Goal: Information Seeking & Learning: Learn about a topic

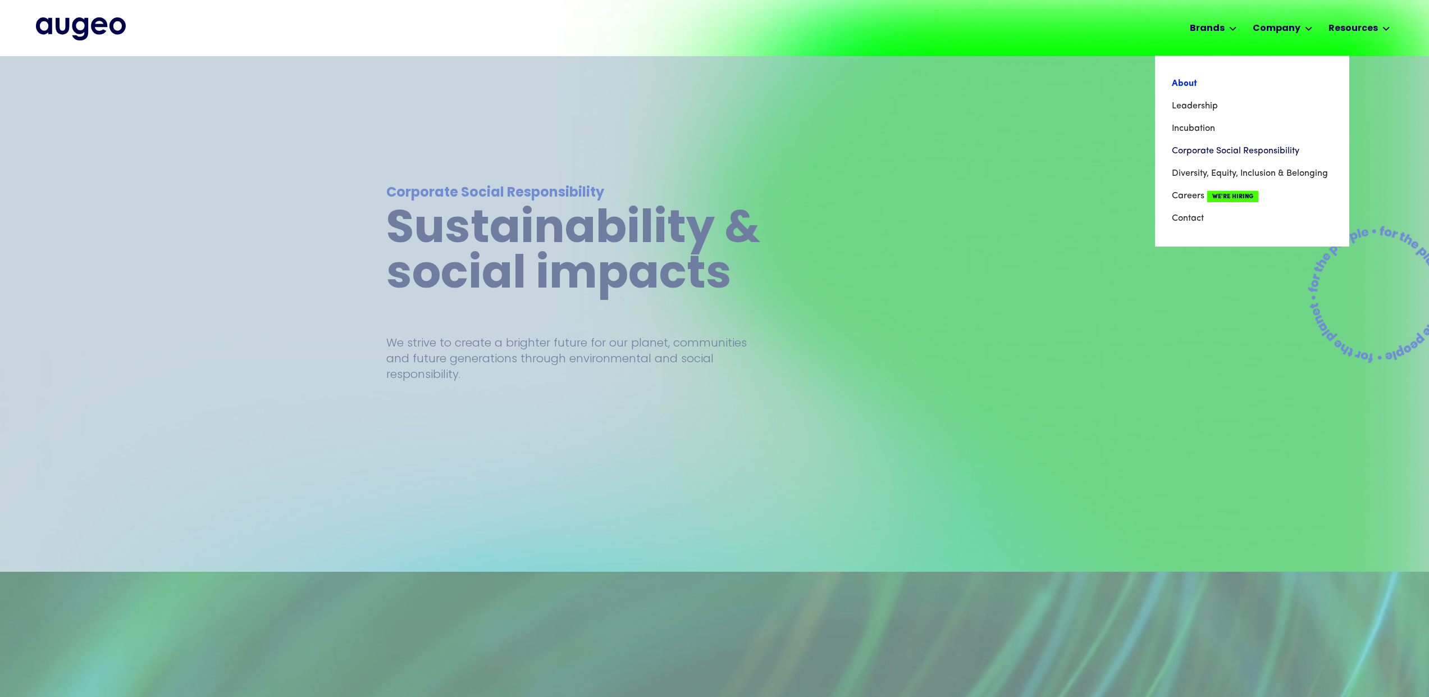
click at [1177, 82] on link "About" at bounding box center [1252, 83] width 161 height 22
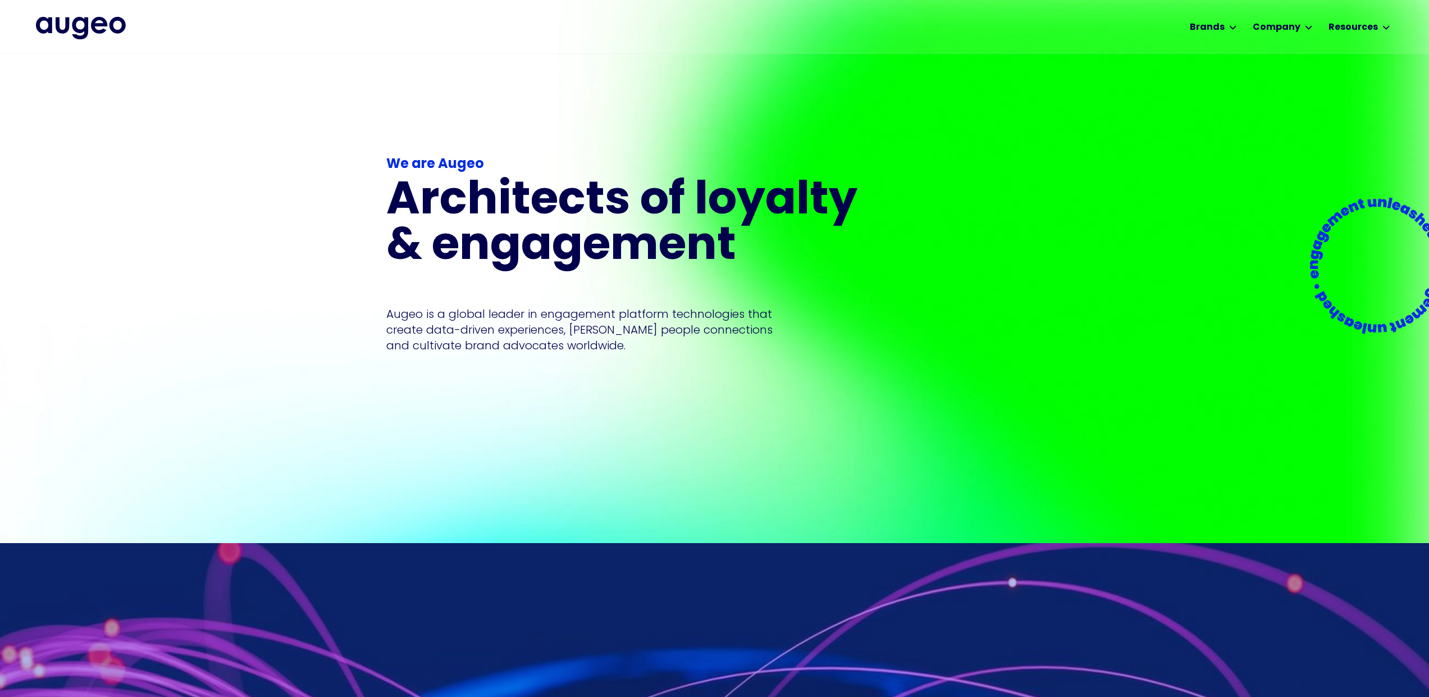
scroll to position [27, 0]
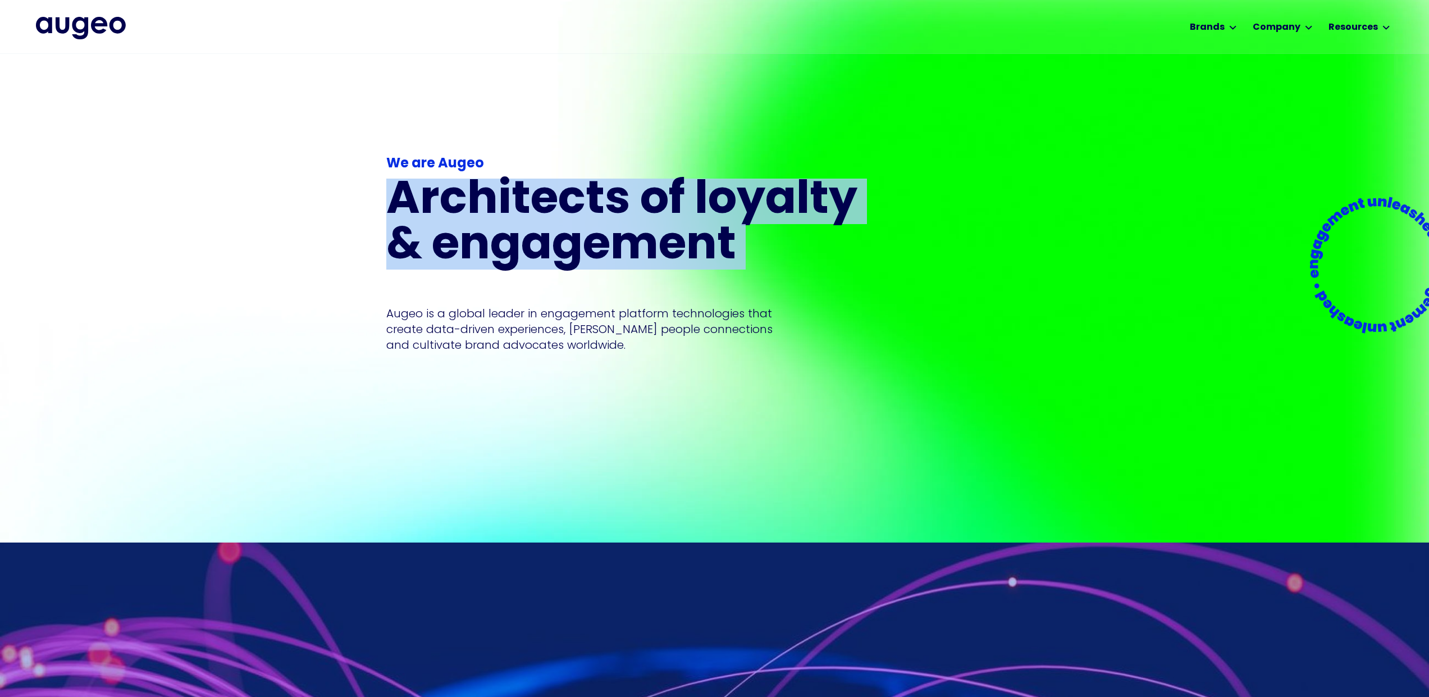
drag, startPoint x: 402, startPoint y: 186, endPoint x: 753, endPoint y: 271, distance: 361.2
click at [753, 271] on div "We are Augeo Architects of loyalty & engagement Augeo is a global leader in eng…" at bounding box center [628, 253] width 485 height 199
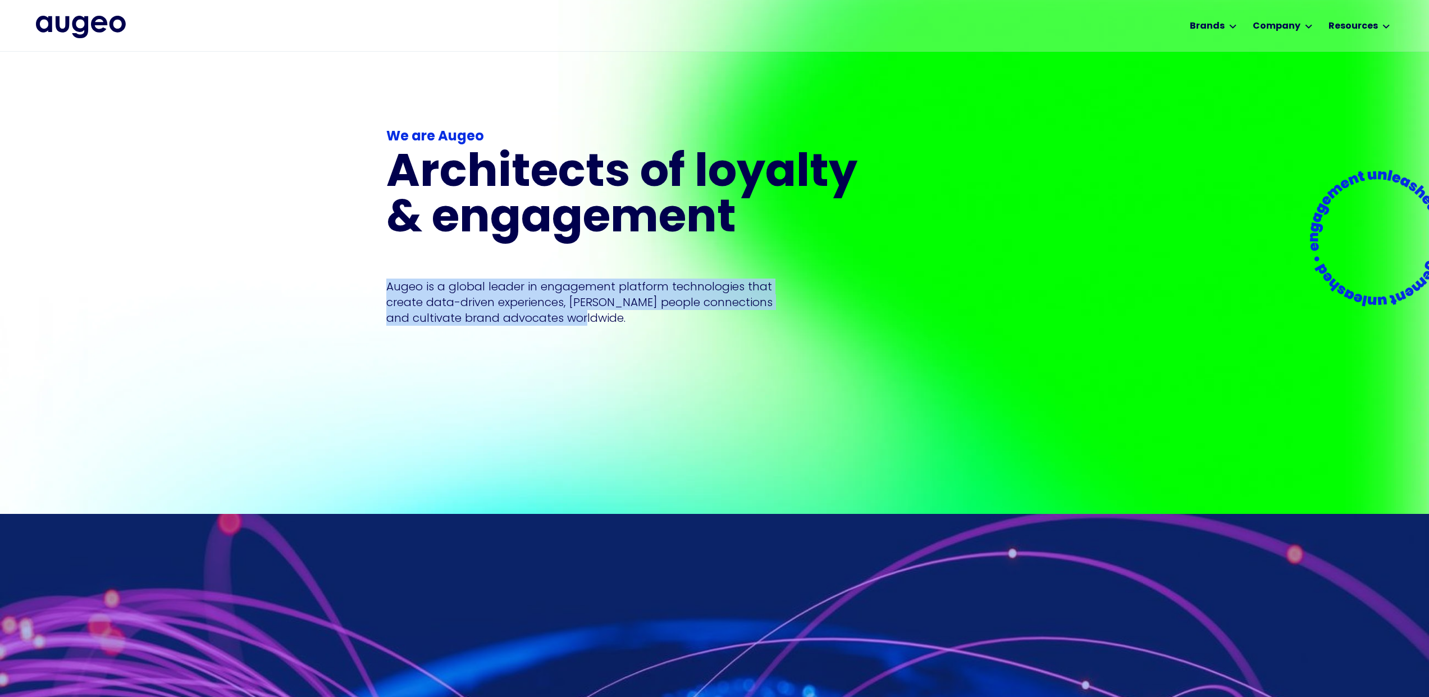
scroll to position [54, 0]
drag, startPoint x: 487, startPoint y: 290, endPoint x: 597, endPoint y: 317, distance: 112.8
click at [597, 317] on p "Augeo is a global leader in engagement platform technologies that create data-d…" at bounding box center [579, 302] width 386 height 47
copy p "Augeo is a global leader in engagement platform technologies that create data-d…"
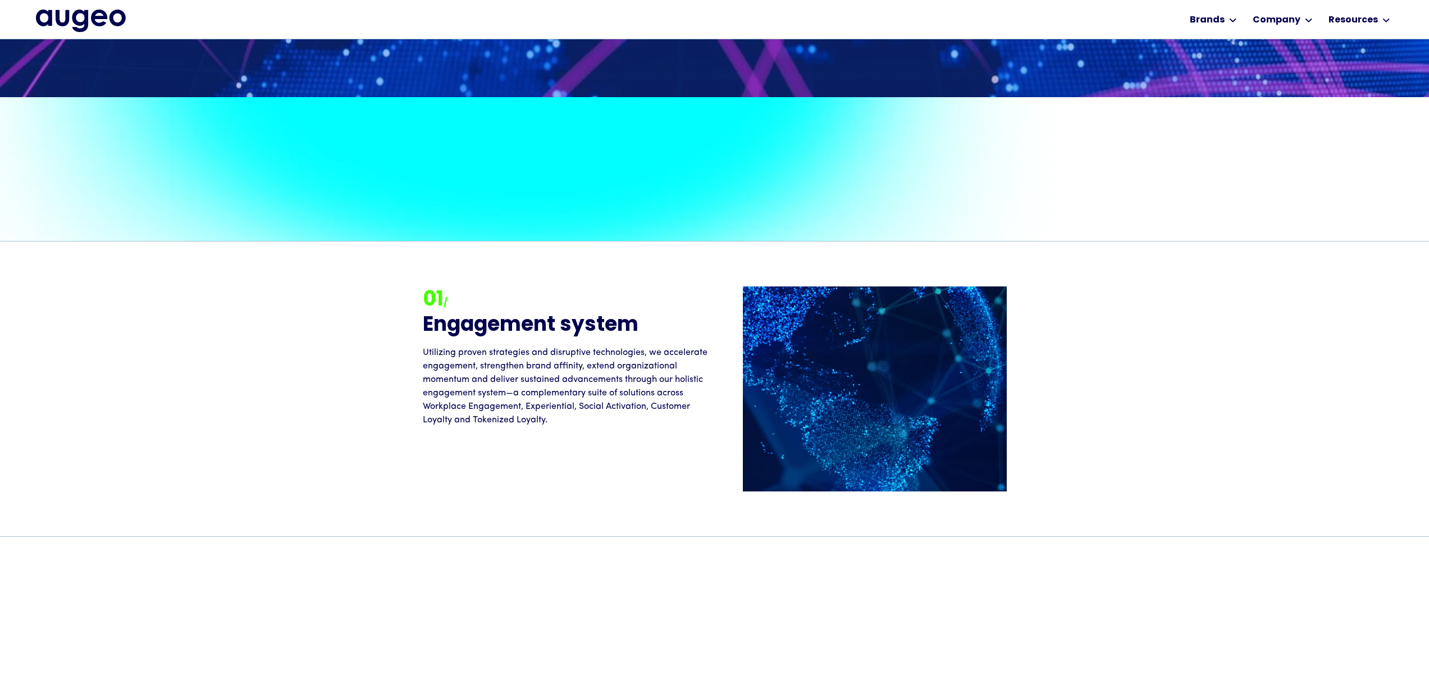
click at [853, 152] on h1 "Architects of loyalty & engagement" at bounding box center [628, 197] width 485 height 91
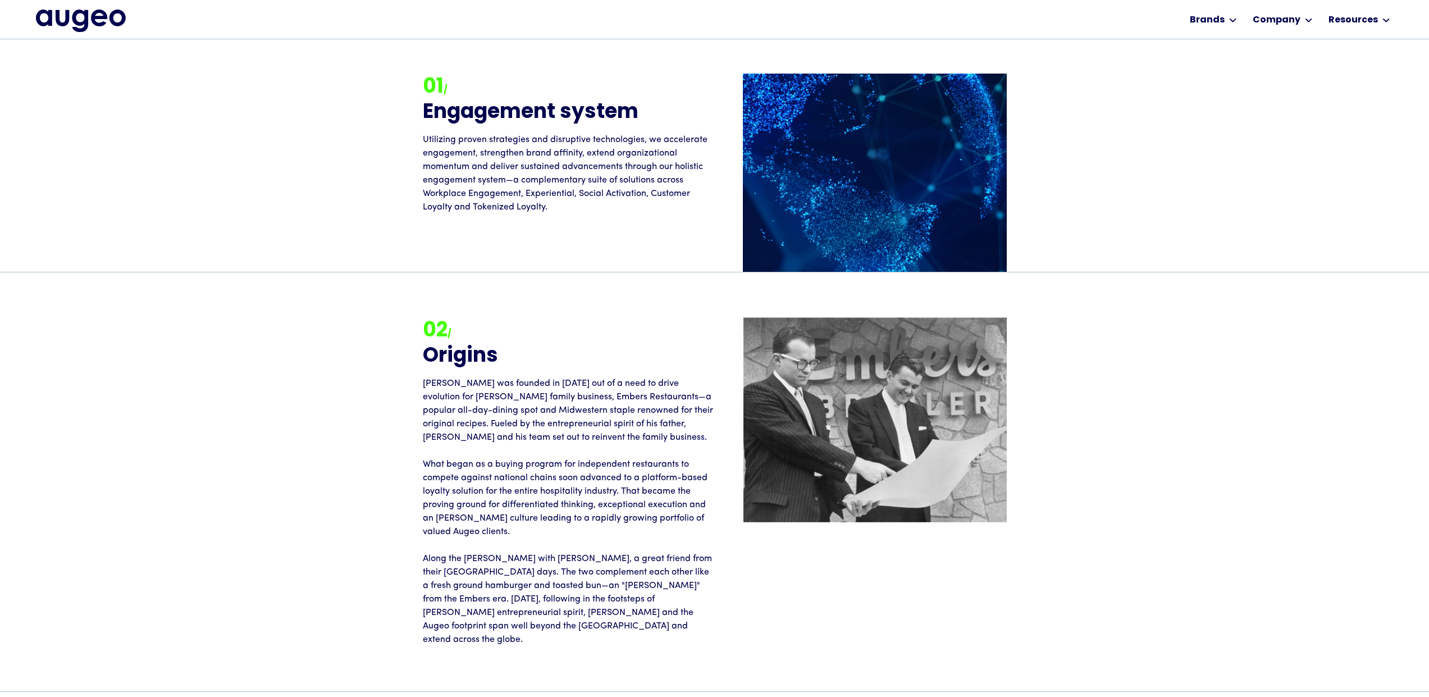
scroll to position [1415, 0]
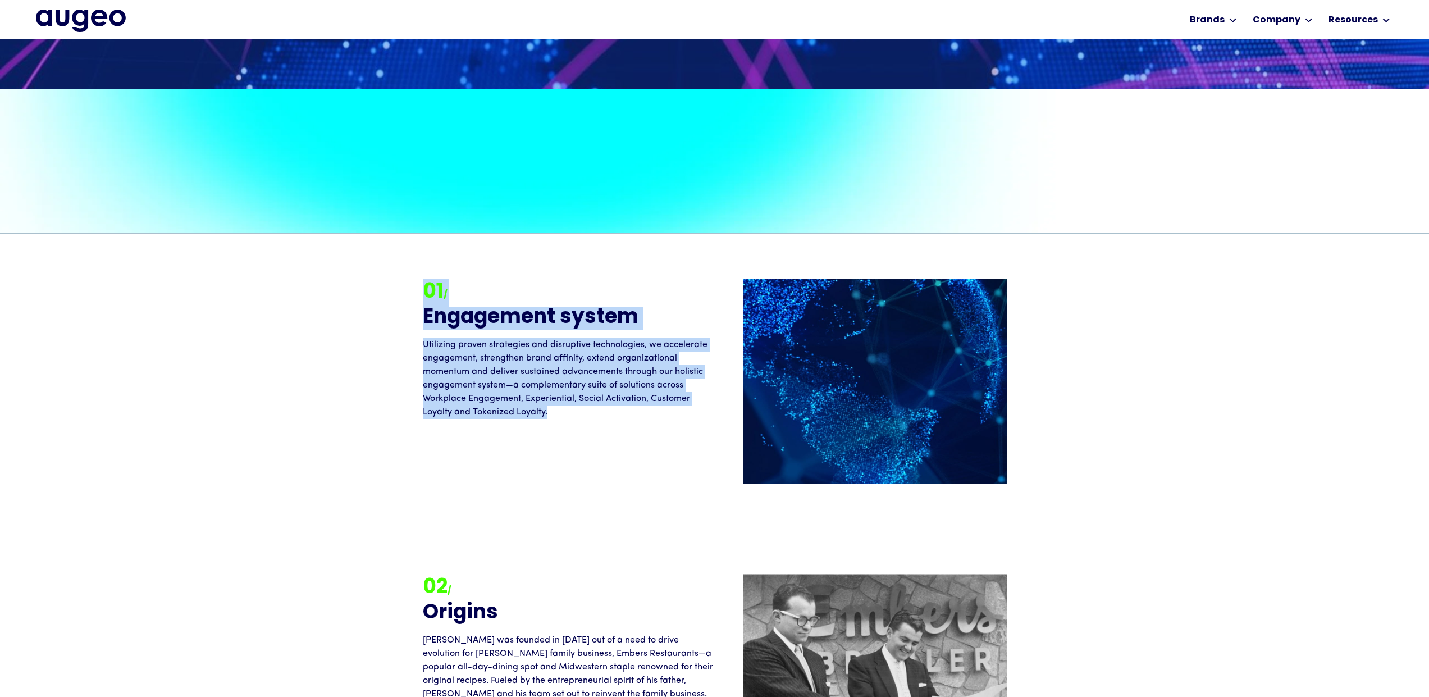
drag, startPoint x: 578, startPoint y: 401, endPoint x: 364, endPoint y: 290, distance: 241.1
click at [364, 290] on div "01 / Engagement system Utilizing proven strategies and disruptive technologies,…" at bounding box center [714, 381] width 1429 height 295
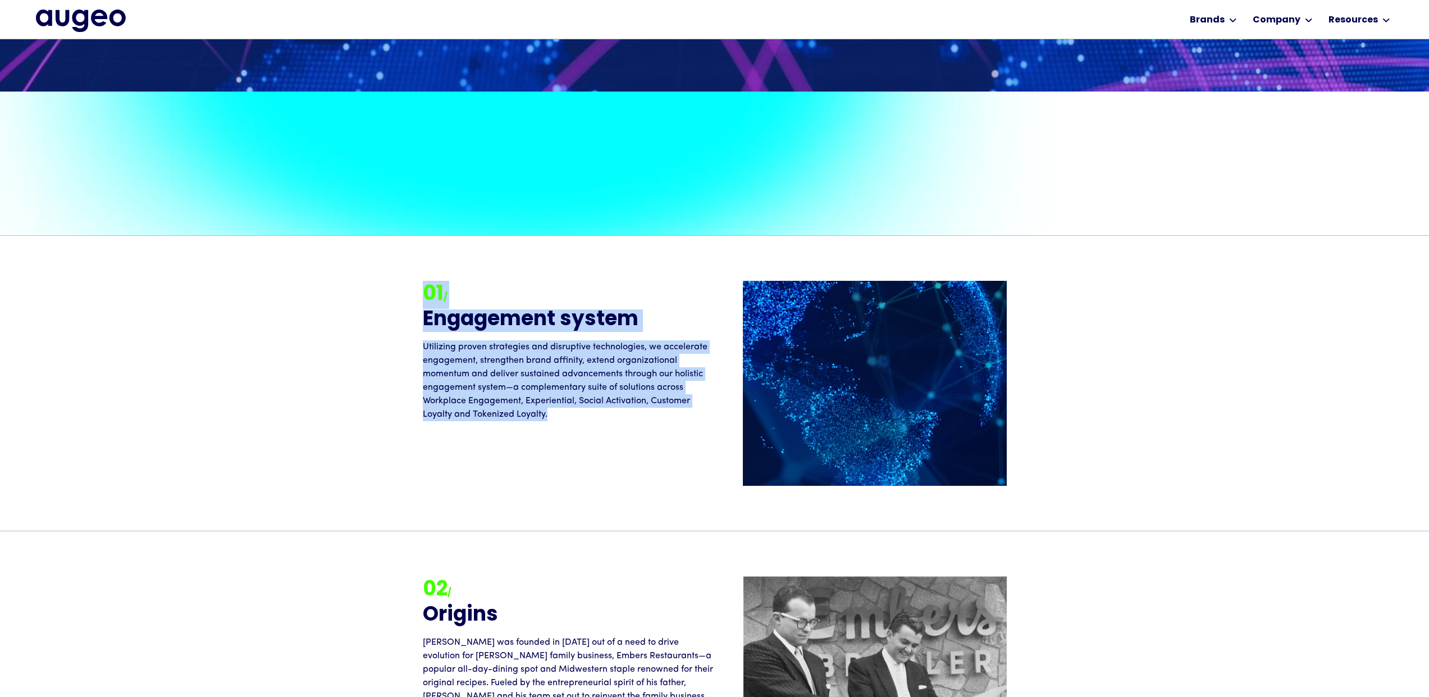
copy div "01 / Engagement system Utilizing proven strategies and disruptive technologies,…"
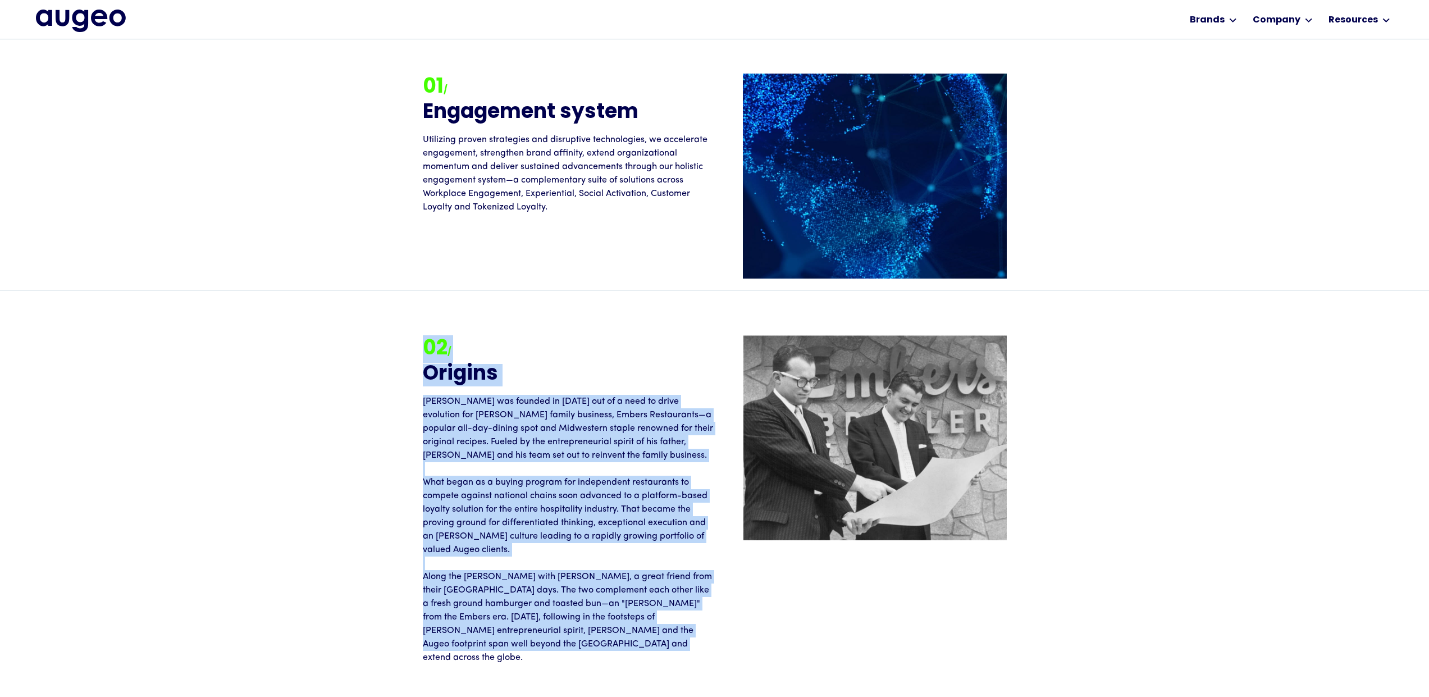
drag, startPoint x: 425, startPoint y: 364, endPoint x: 626, endPoint y: 641, distance: 341.7
click at [626, 641] on div "02 / Origins Augeo was founded in [DATE] out of a need to drive evolution for […" at bounding box center [714, 499] width 657 height 329
copy div "73 / Loremip Dolor sit ametcon ad 1765 eli se d eius te incid utlaboree dol Mag…"
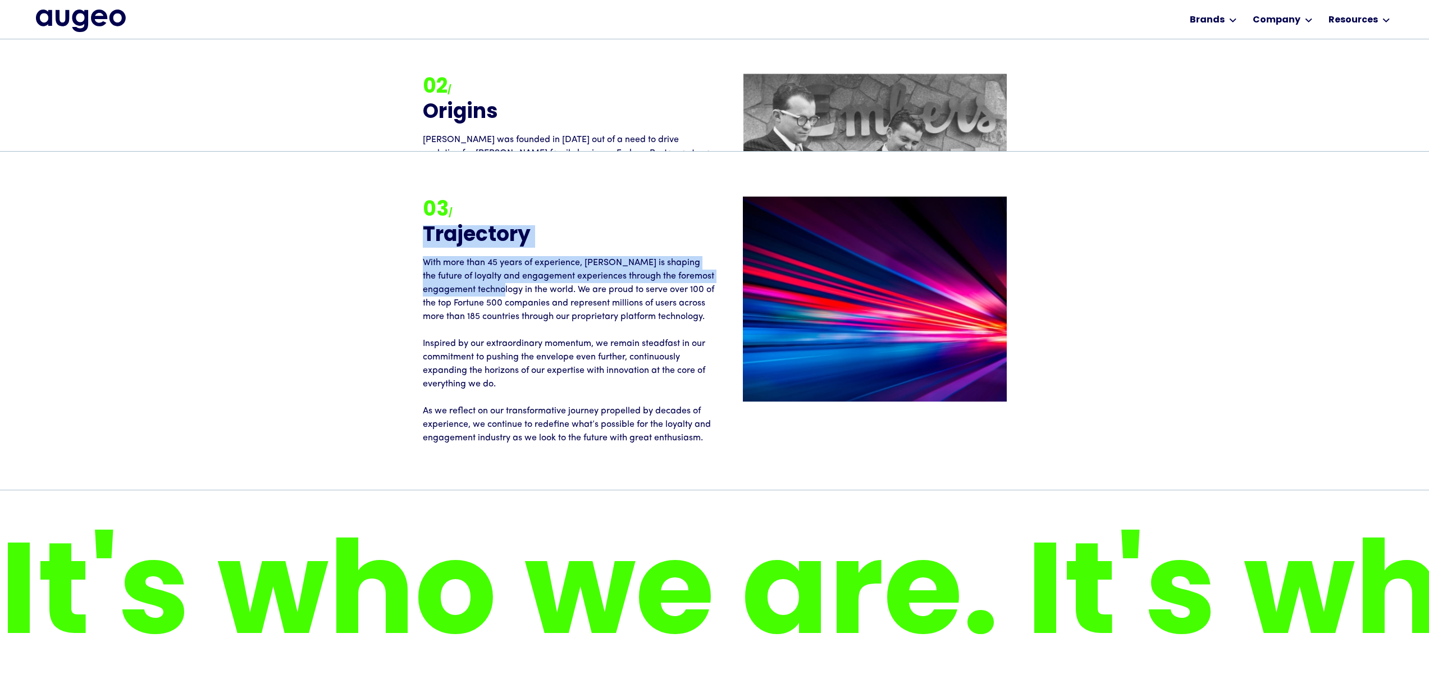
drag, startPoint x: 422, startPoint y: 228, endPoint x: 510, endPoint y: 249, distance: 91.1
click at [533, 273] on div "03 / Trajectory With more than 45 years of experience, [PERSON_NAME] is shaping…" at bounding box center [714, 321] width 657 height 248
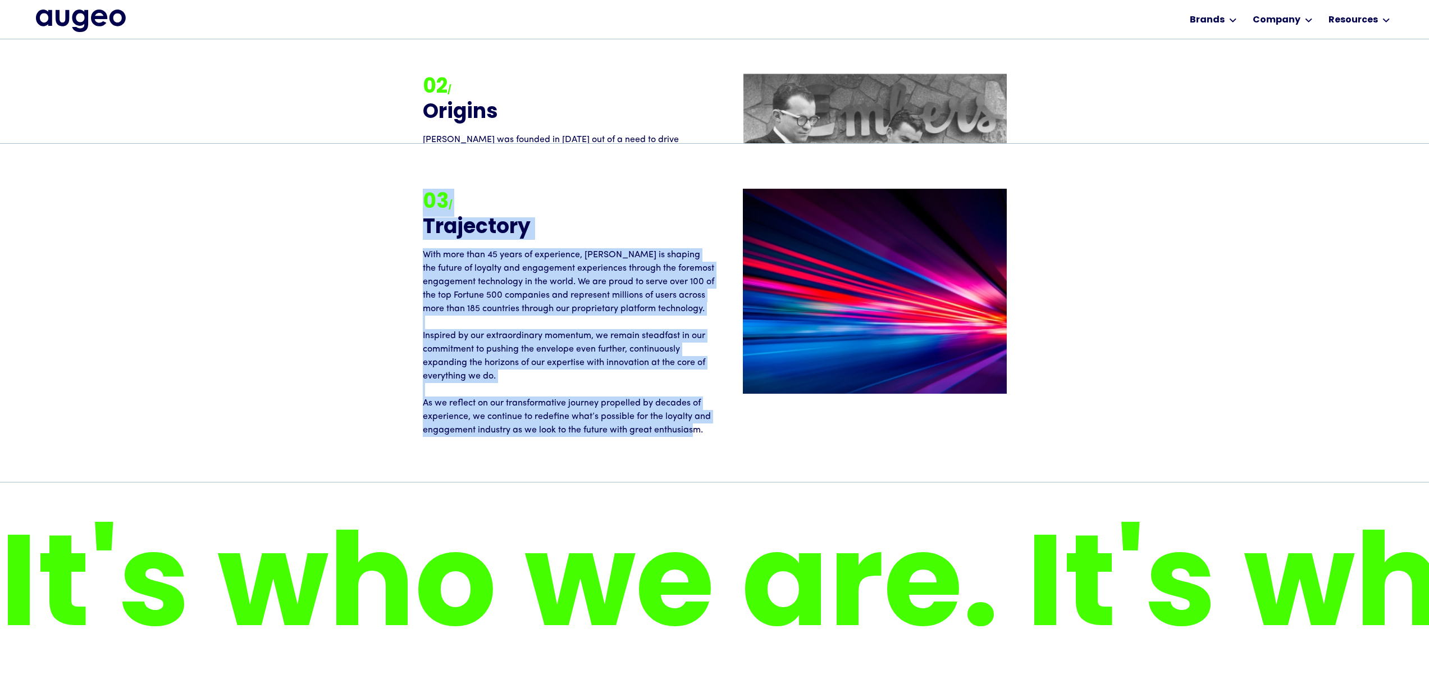
scroll to position [1968, 0]
drag, startPoint x: 434, startPoint y: 193, endPoint x: 697, endPoint y: 426, distance: 351.7
click at [697, 426] on div "03 / Trajectory With more than 45 years of experience, [PERSON_NAME] is shaping…" at bounding box center [569, 313] width 292 height 248
drag, startPoint x: 719, startPoint y: 431, endPoint x: 384, endPoint y: 197, distance: 409.3
click at [384, 197] on div "03 / Trajectory With more than 45 years of experience, [PERSON_NAME] is shaping…" at bounding box center [714, 312] width 1429 height 338
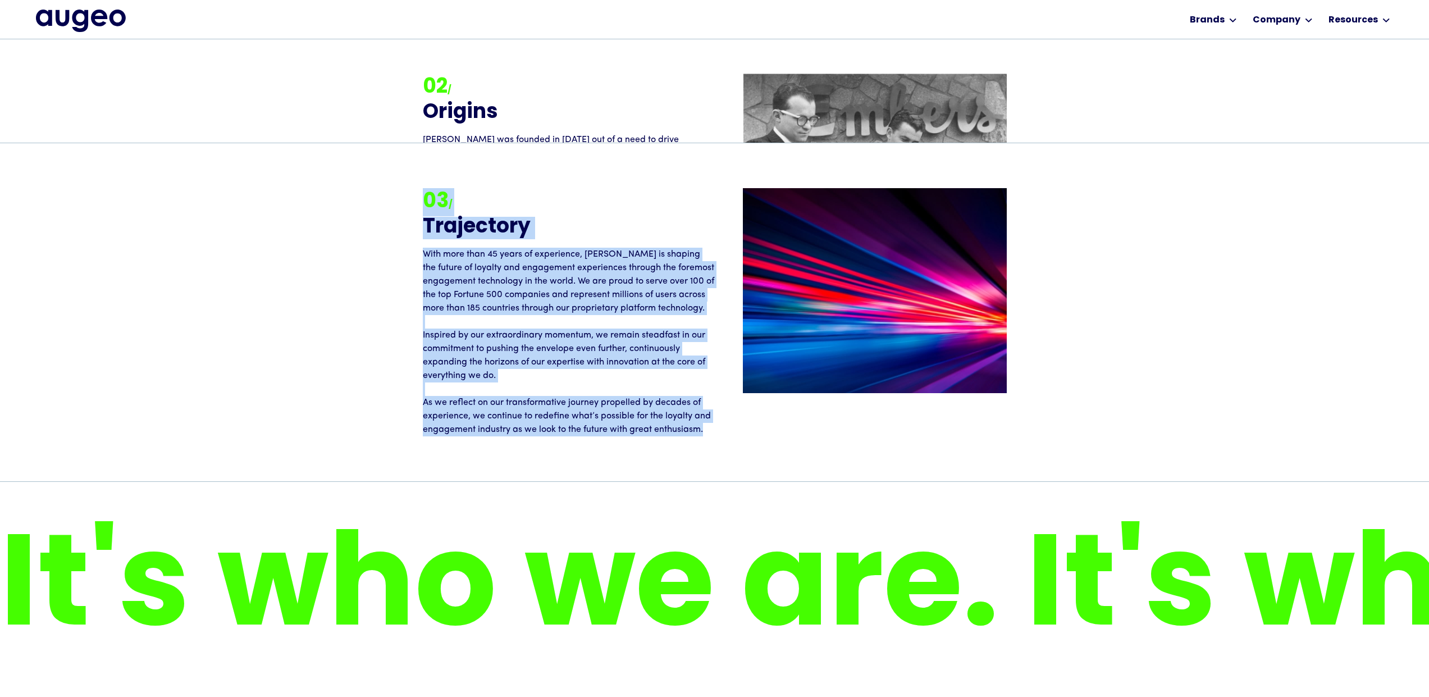
copy div "03 / Trajectory With more than 45 years of experience, [PERSON_NAME] is shaping…"
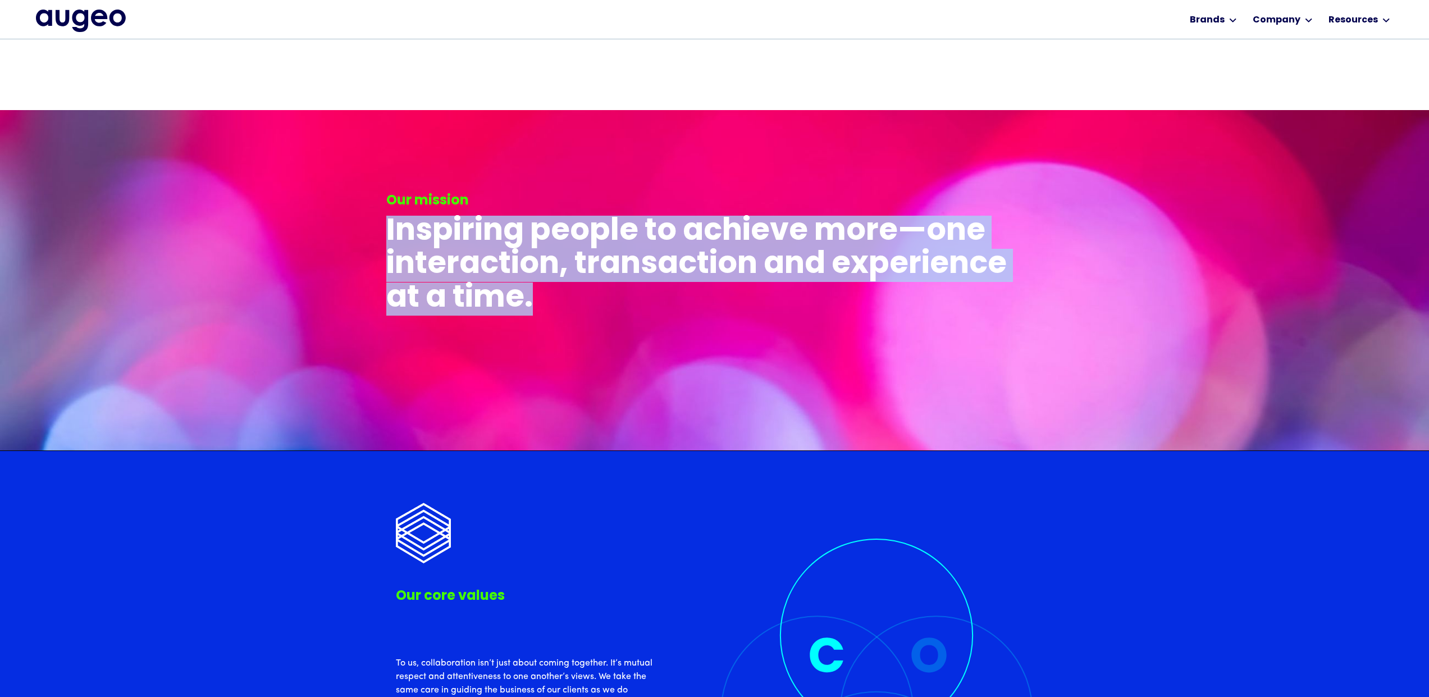
scroll to position [2561, 0]
drag, startPoint x: 448, startPoint y: 230, endPoint x: 387, endPoint y: 202, distance: 67.1
click at [387, 202] on div "Our mission Inspiring people to achieve more—one interaction, transaction and e…" at bounding box center [714, 253] width 657 height 125
copy div "Our mission Inspiring people to achieve more—one interaction, transaction and e…"
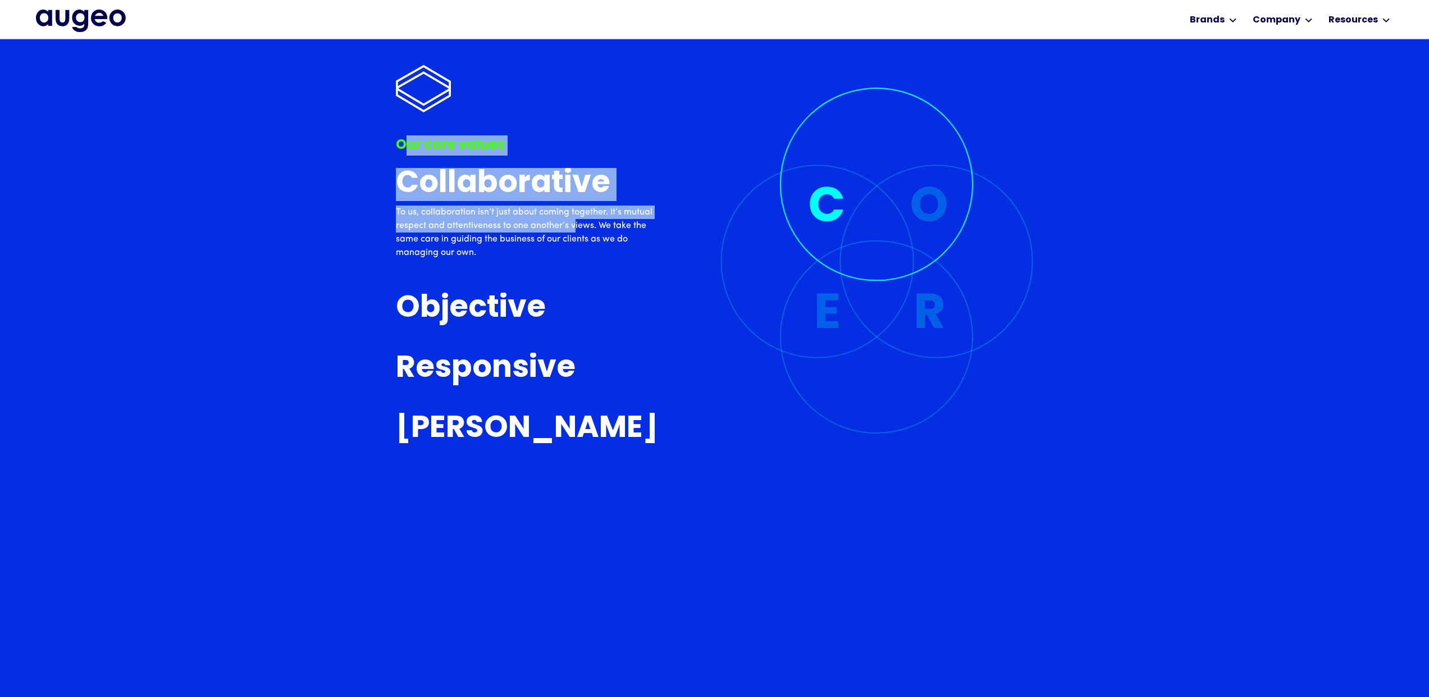
drag, startPoint x: 402, startPoint y: 142, endPoint x: 575, endPoint y: 231, distance: 194.9
click at [575, 231] on div "Our core values Collaborative To us, collaboration isn’t just about coming toge…" at bounding box center [528, 224] width 264 height 449
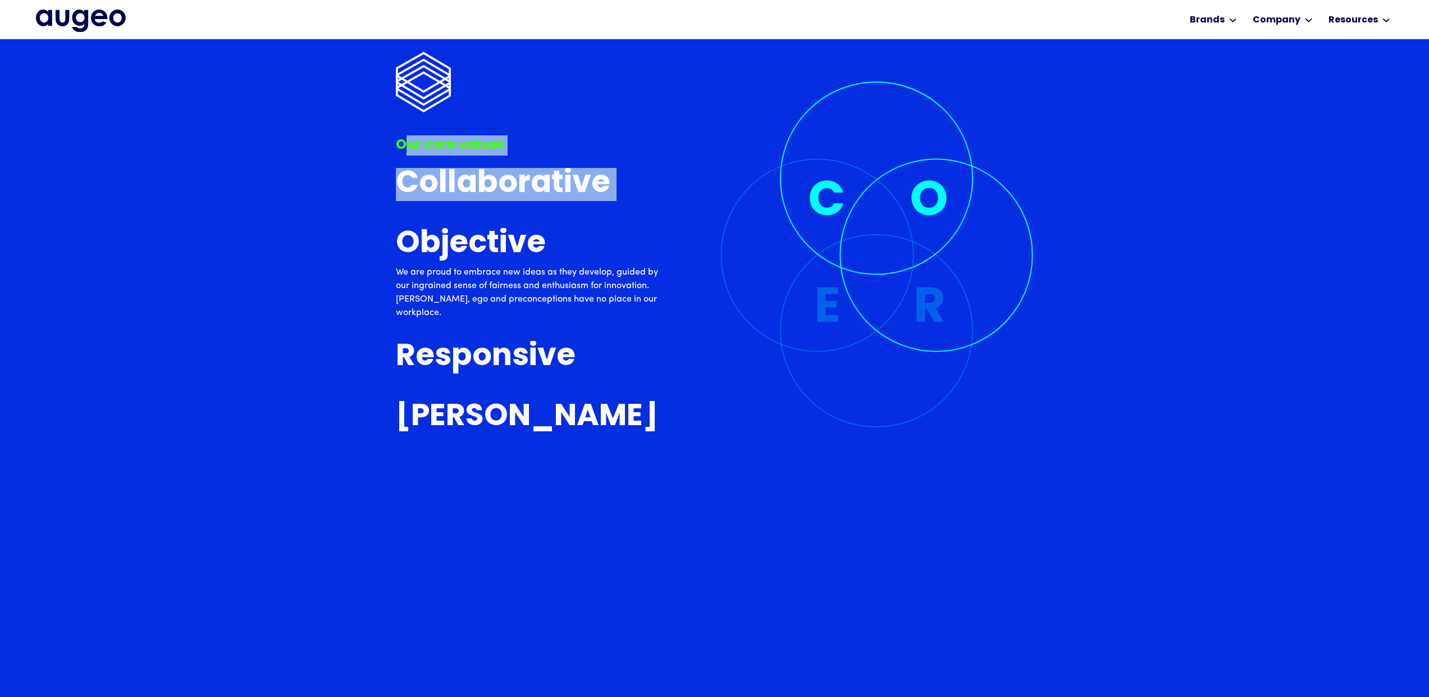
click at [490, 373] on h3 "Responsive" at bounding box center [486, 356] width 180 height 33
click at [486, 360] on h3 "Responsive" at bounding box center [486, 356] width 180 height 33
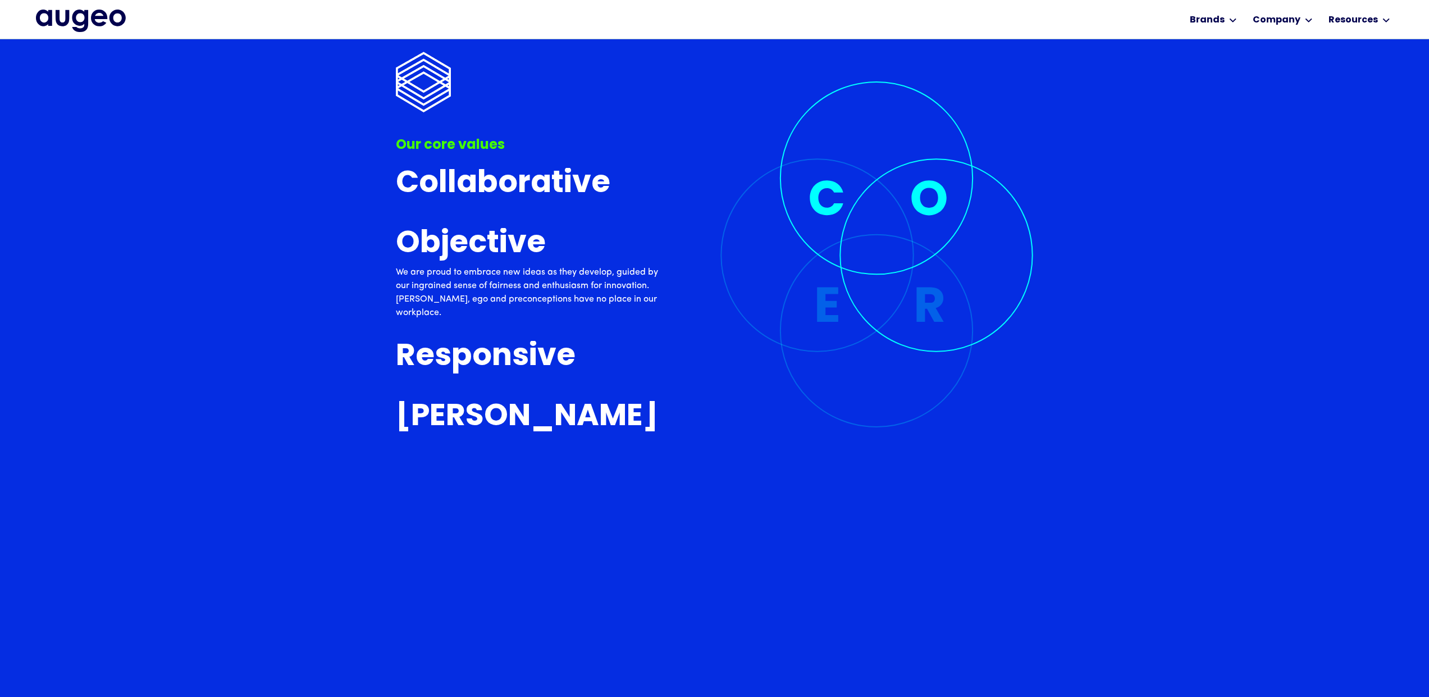
click at [682, 371] on div "Our core values Collaborative To us, collaboration isn’t just about coming toge…" at bounding box center [715, 218] width 638 height 437
click at [466, 184] on h3 "Collaborative" at bounding box center [503, 183] width 215 height 33
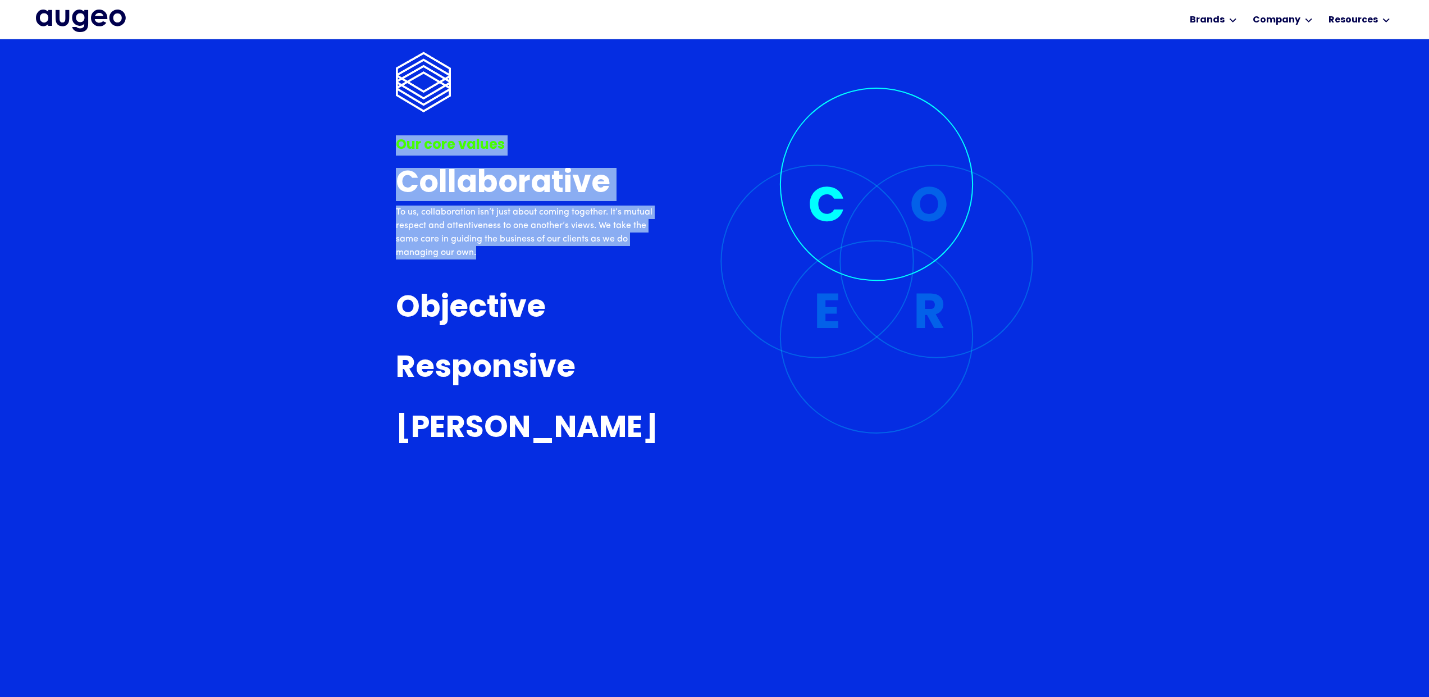
drag, startPoint x: 396, startPoint y: 139, endPoint x: 532, endPoint y: 262, distance: 183.3
click at [532, 262] on div "Our core values Collaborative To us, collaboration isn’t just about coming toge…" at bounding box center [528, 224] width 264 height 449
copy div "Our core values Collaborative To us, collaboration isn’t just about coming toge…"
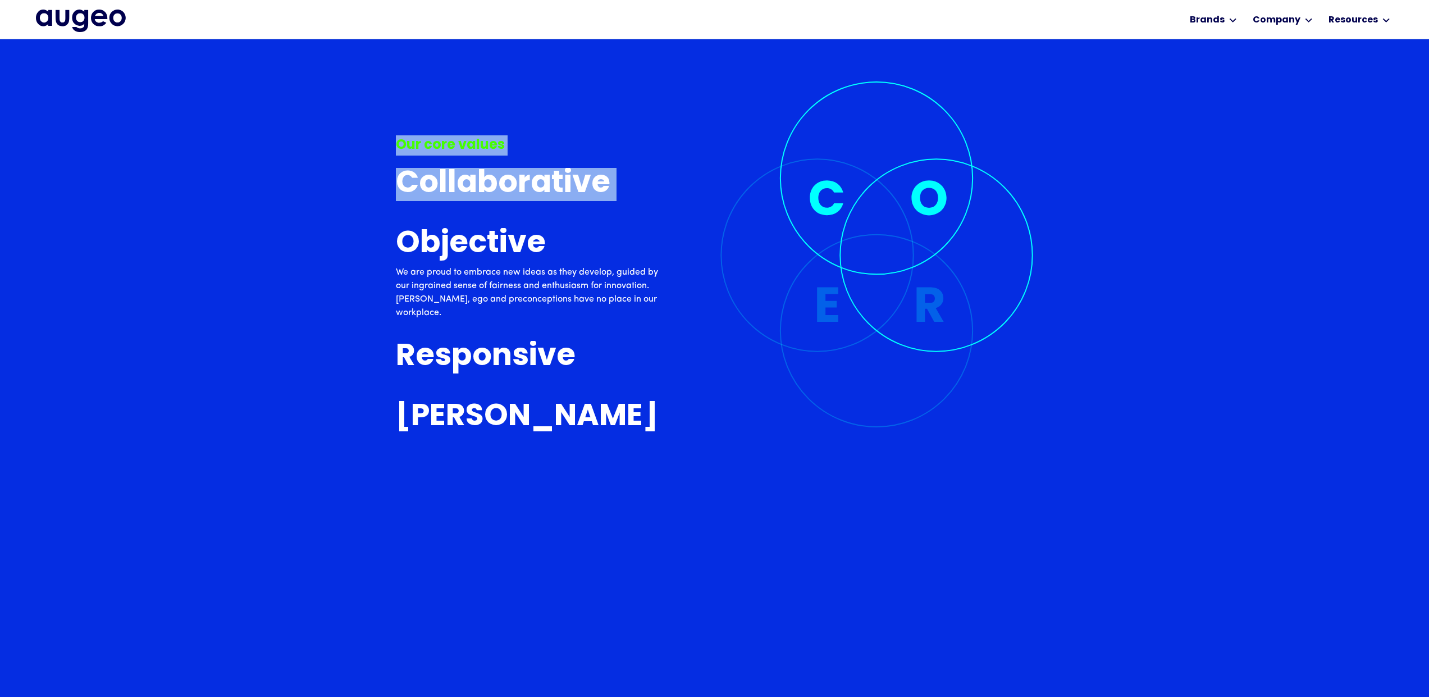
click at [658, 301] on p "We are proud to embrace new ideas as they develop, guided by our ingrained sens…" at bounding box center [528, 293] width 264 height 54
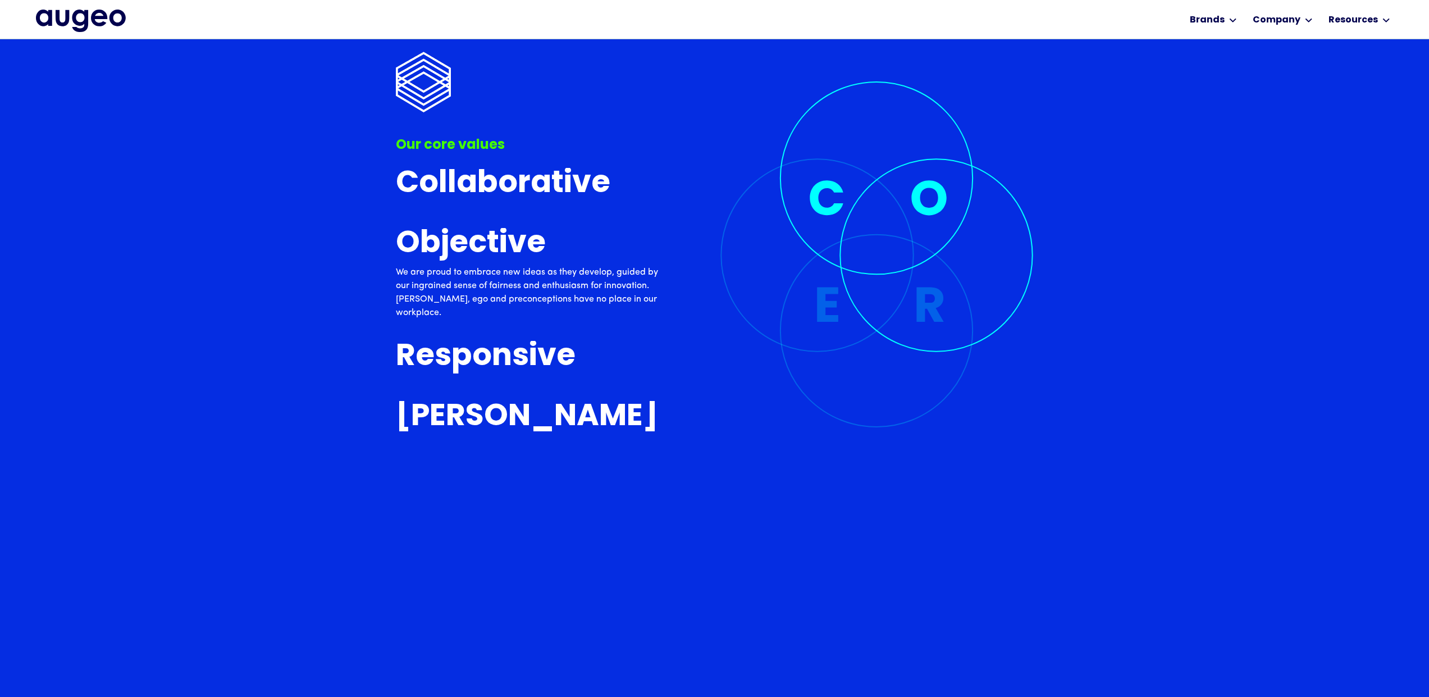
click at [660, 299] on div "Our core values Collaborative To us, collaboration isn’t just about coming toge…" at bounding box center [715, 218] width 638 height 437
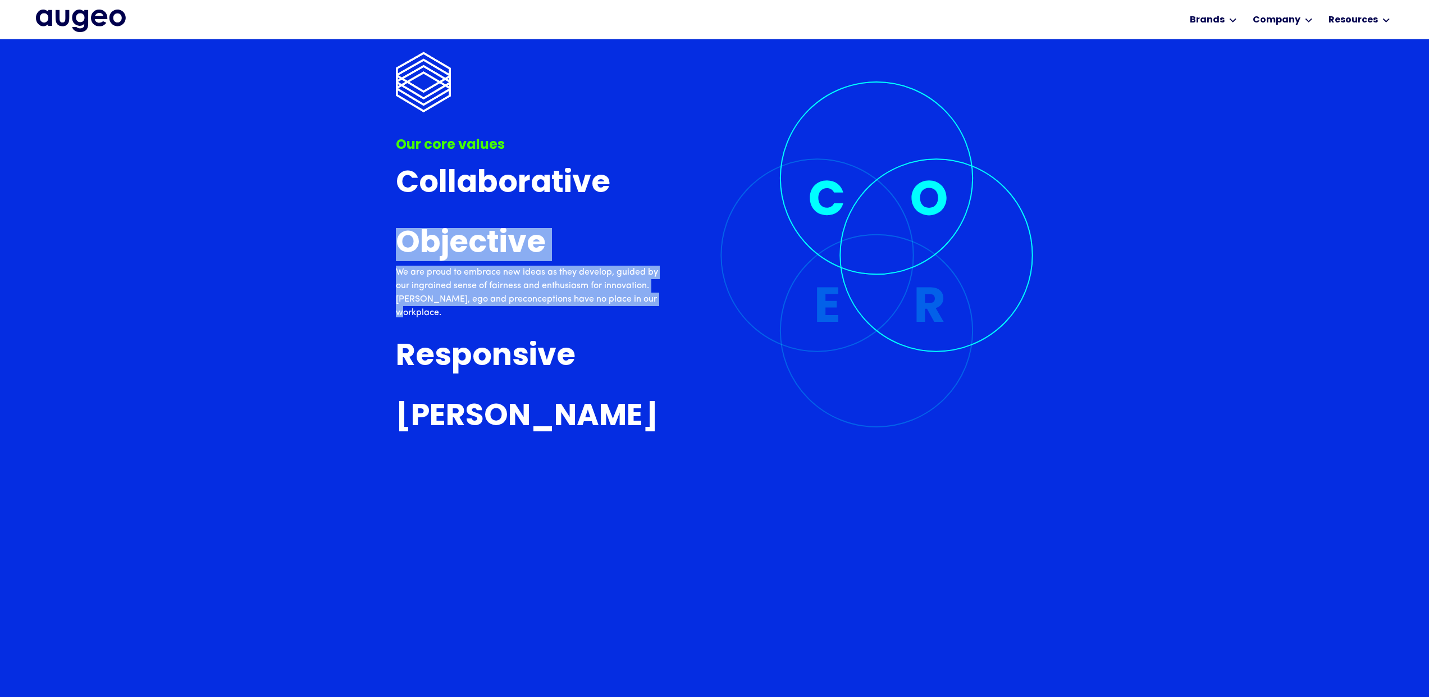
drag, startPoint x: 658, startPoint y: 303, endPoint x: 404, endPoint y: 239, distance: 262.5
click at [404, 239] on div "Our core values Collaborative To us, collaboration isn’t just about coming toge…" at bounding box center [715, 218] width 638 height 437
copy link "Objective We are proud to embrace new ideas as they develop, guided by our ingr…"
click at [945, 294] on img at bounding box center [877, 254] width 314 height 346
click at [939, 302] on img at bounding box center [877, 254] width 314 height 346
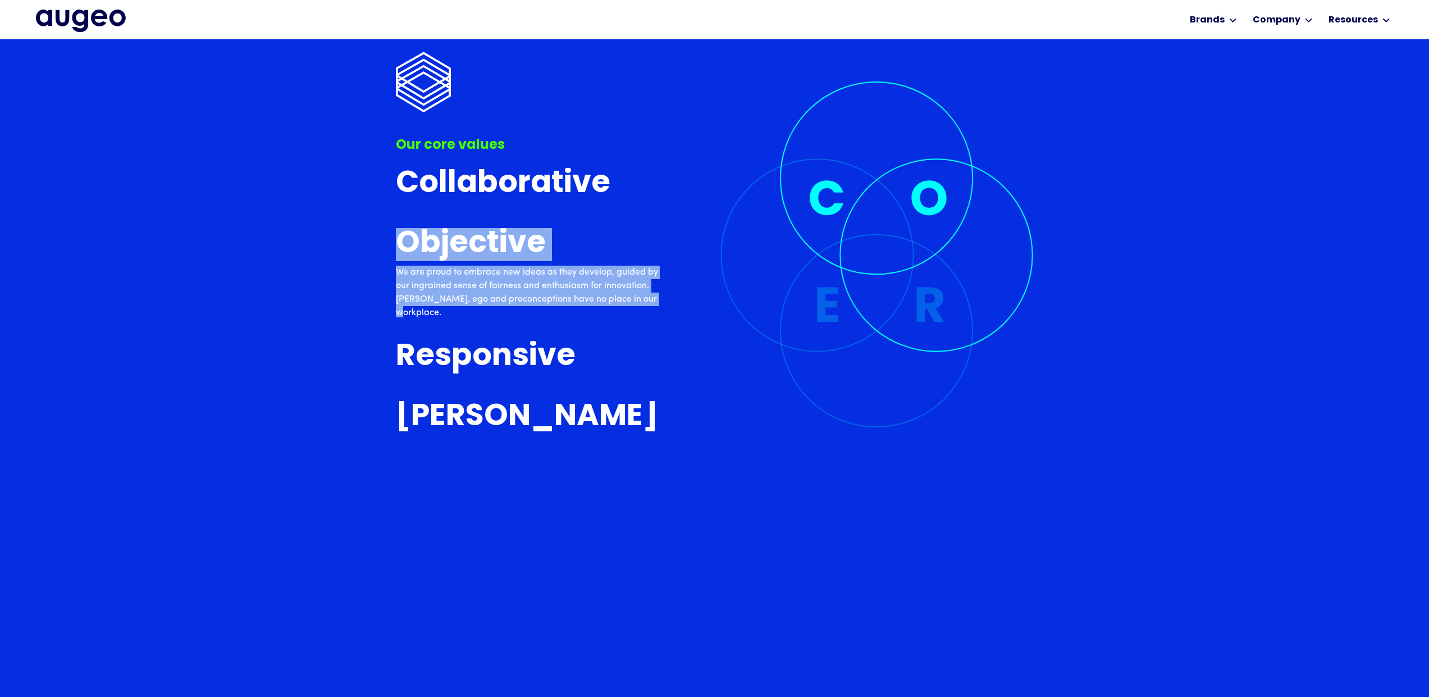
click at [933, 305] on img at bounding box center [877, 254] width 314 height 346
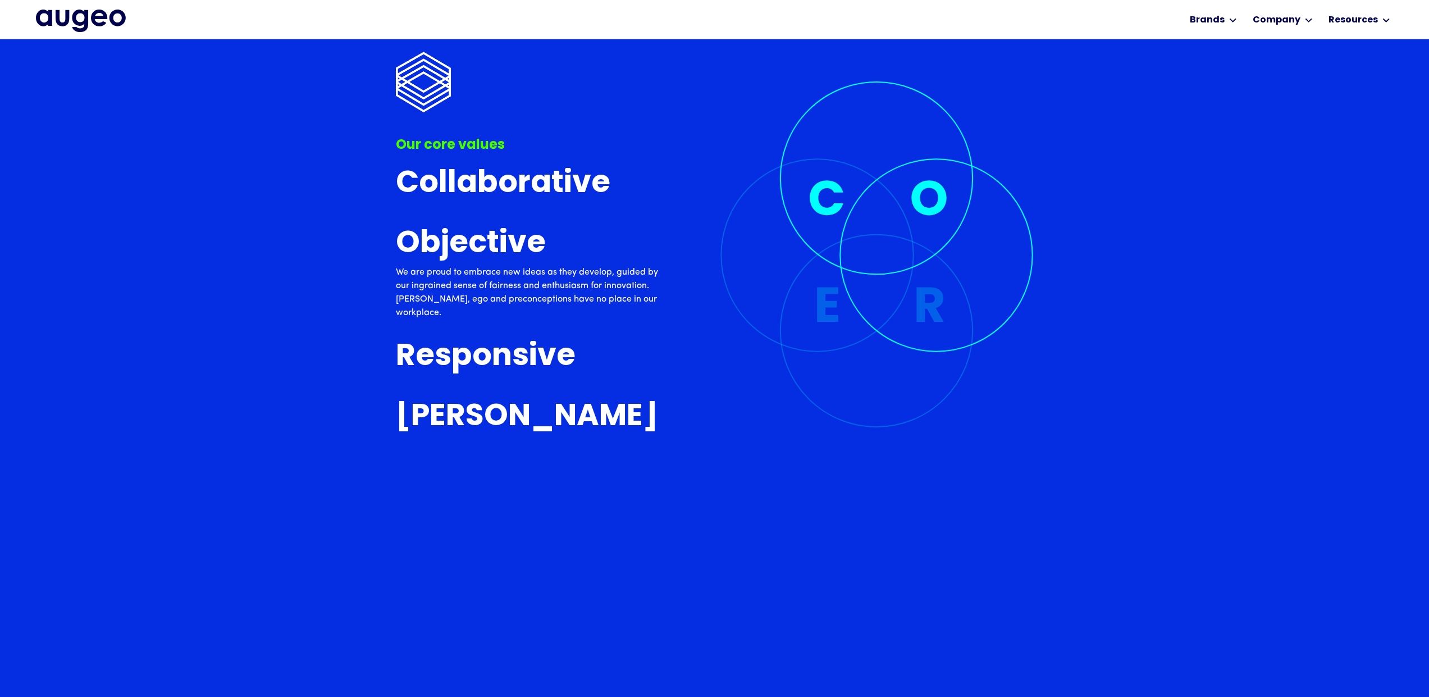
click at [1125, 344] on div "Our core values Collaborative To us, collaboration isn’t just about coming toge…" at bounding box center [714, 488] width 1429 height 2869
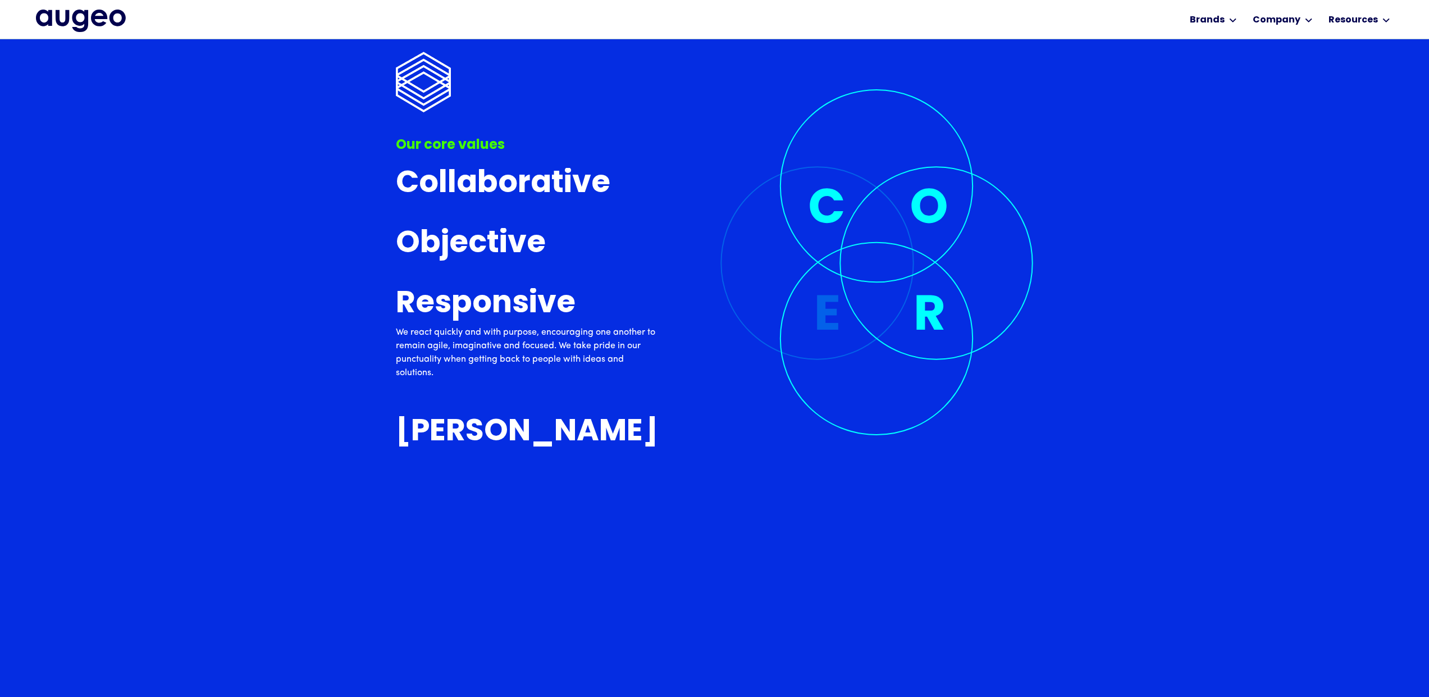
scroll to position [4070, 0]
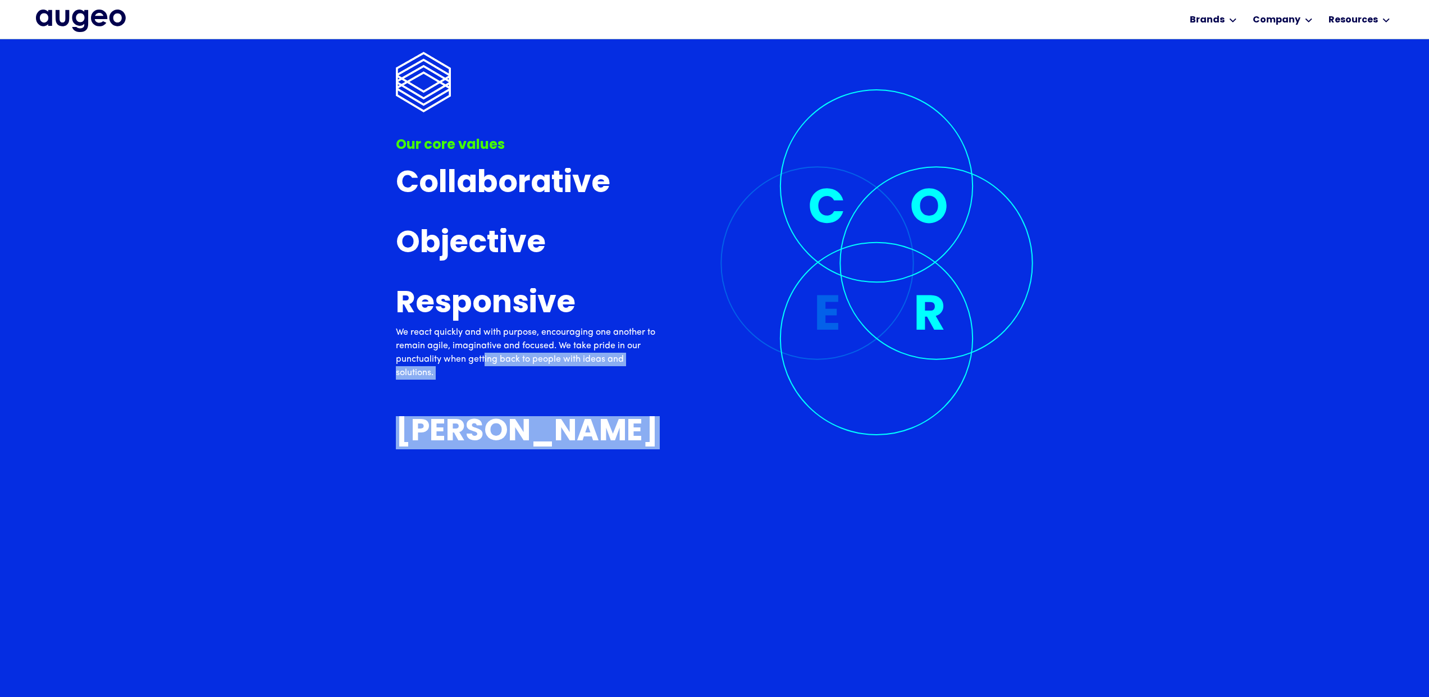
drag, startPoint x: 394, startPoint y: 290, endPoint x: 484, endPoint y: 359, distance: 113.4
click at [484, 359] on div "Our core values Collaborative To us, collaboration isn’t just about coming toge…" at bounding box center [714, 299] width 1429 height 2869
click at [585, 258] on link "Objective We are proud to embrace new ideas as they develop, guided by our ingr…" at bounding box center [528, 245] width 264 height 37
click at [768, 276] on img at bounding box center [877, 262] width 314 height 346
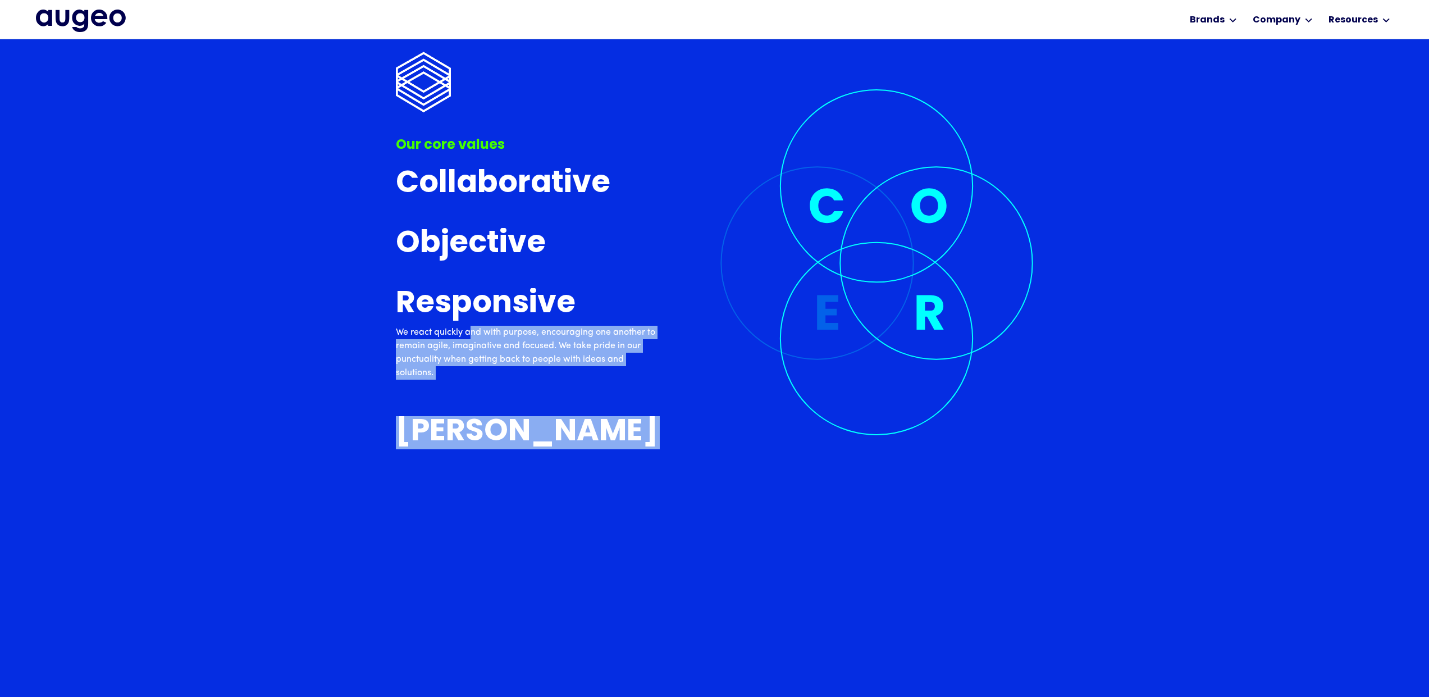
drag, startPoint x: 413, startPoint y: 310, endPoint x: 471, endPoint y: 333, distance: 61.7
click at [452, 376] on p "We react quickly and with purpose, encouraging one another to remain agile, ima…" at bounding box center [528, 353] width 264 height 54
click at [782, 285] on img at bounding box center [877, 262] width 314 height 346
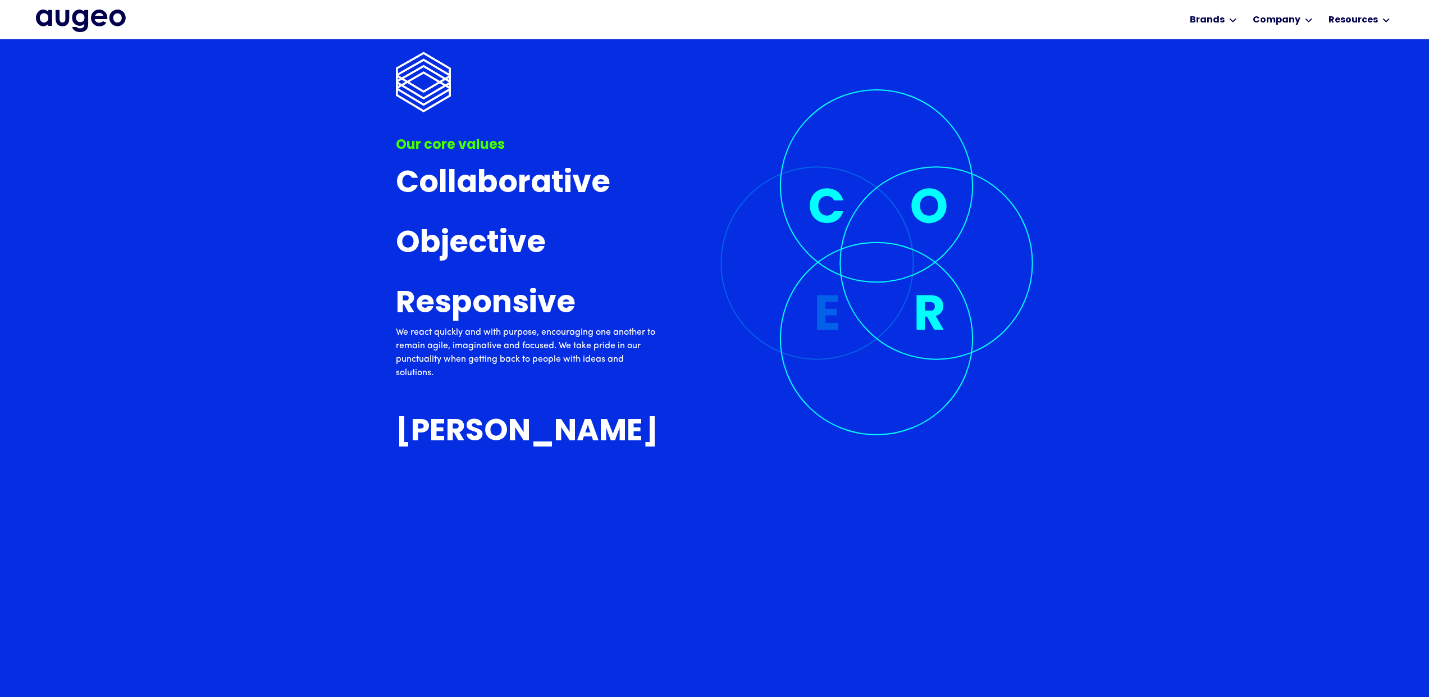
scroll to position [4421, 0]
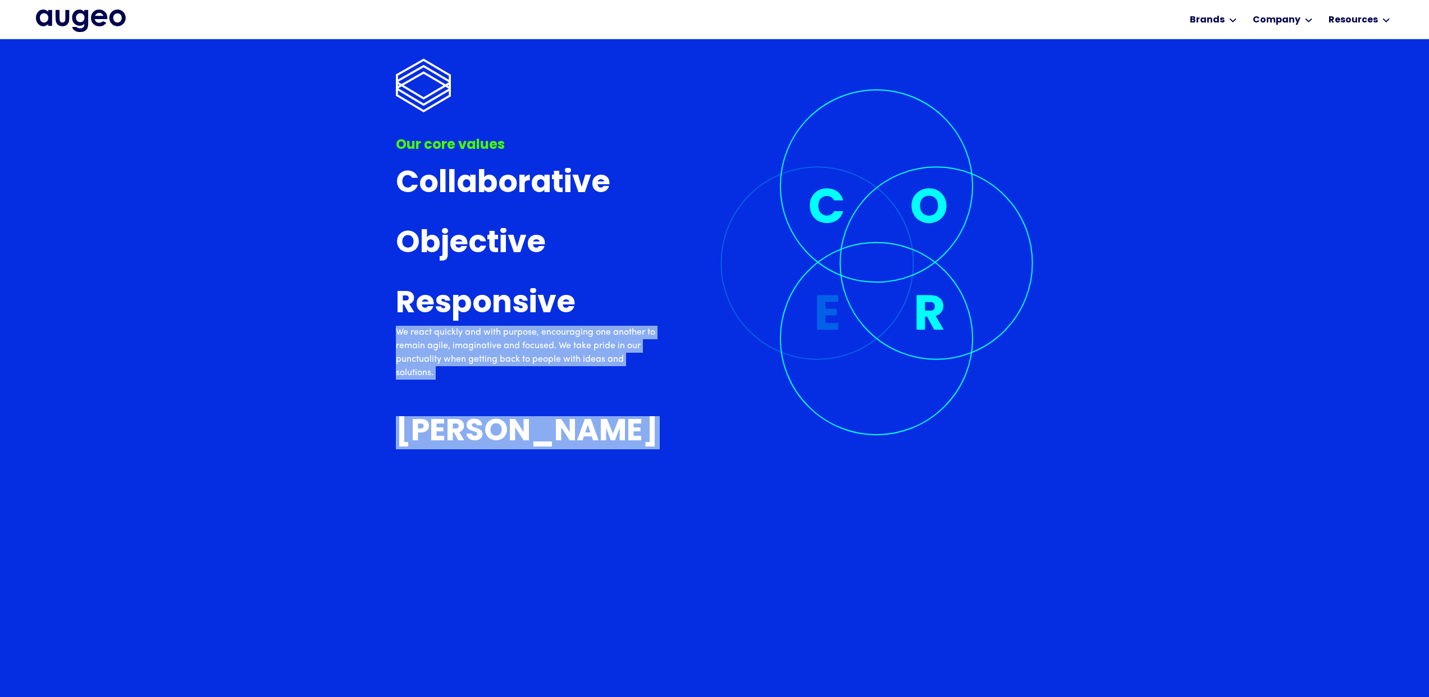
drag, startPoint x: 409, startPoint y: 321, endPoint x: 398, endPoint y: 332, distance: 15.9
click at [398, 332] on div "Our core values Collaborative To us, collaboration isn’t just about coming toge…" at bounding box center [714, 25] width 1429 height 2869
copy div "We react quickly and with purpose, encouraging one another to remain agile, ima…"
click at [581, 411] on div "Our core values Collaborative To us, collaboration isn’t just about coming toge…" at bounding box center [528, 226] width 264 height 452
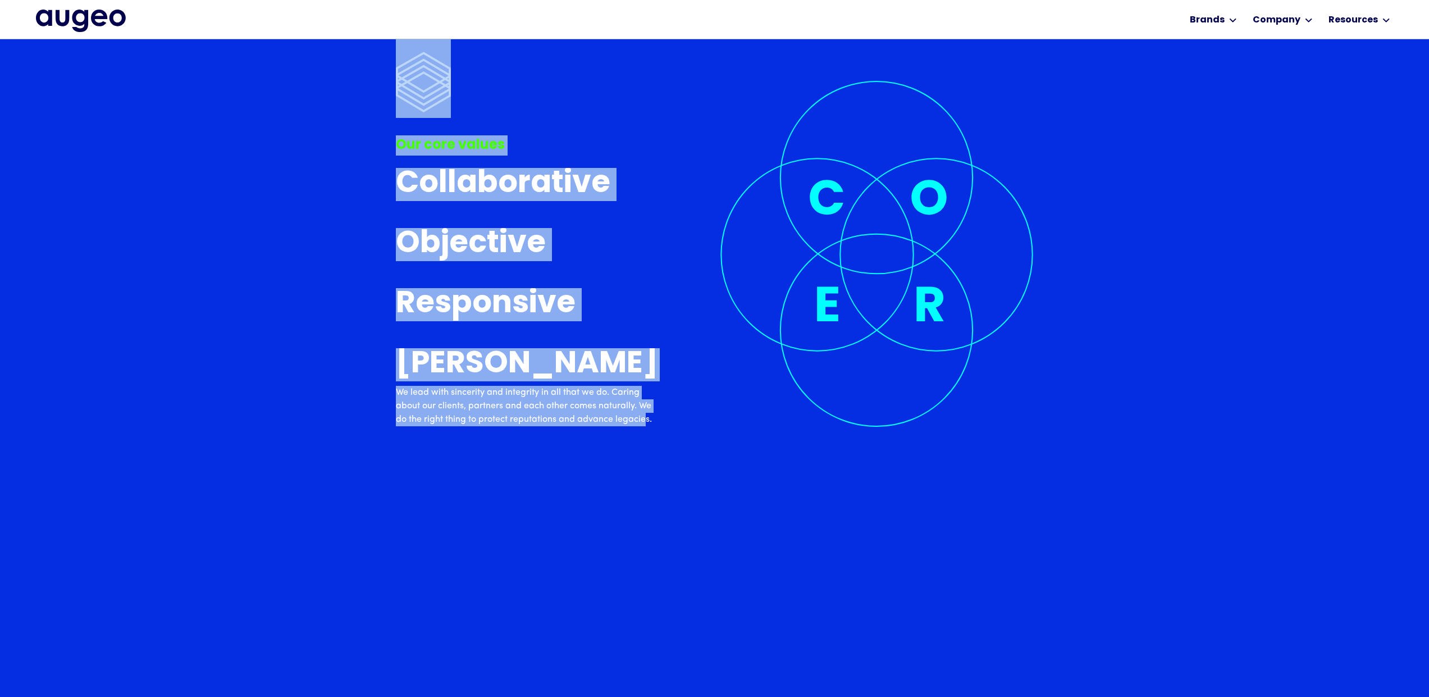
drag, startPoint x: 393, startPoint y: 359, endPoint x: 670, endPoint y: 419, distance: 283.2
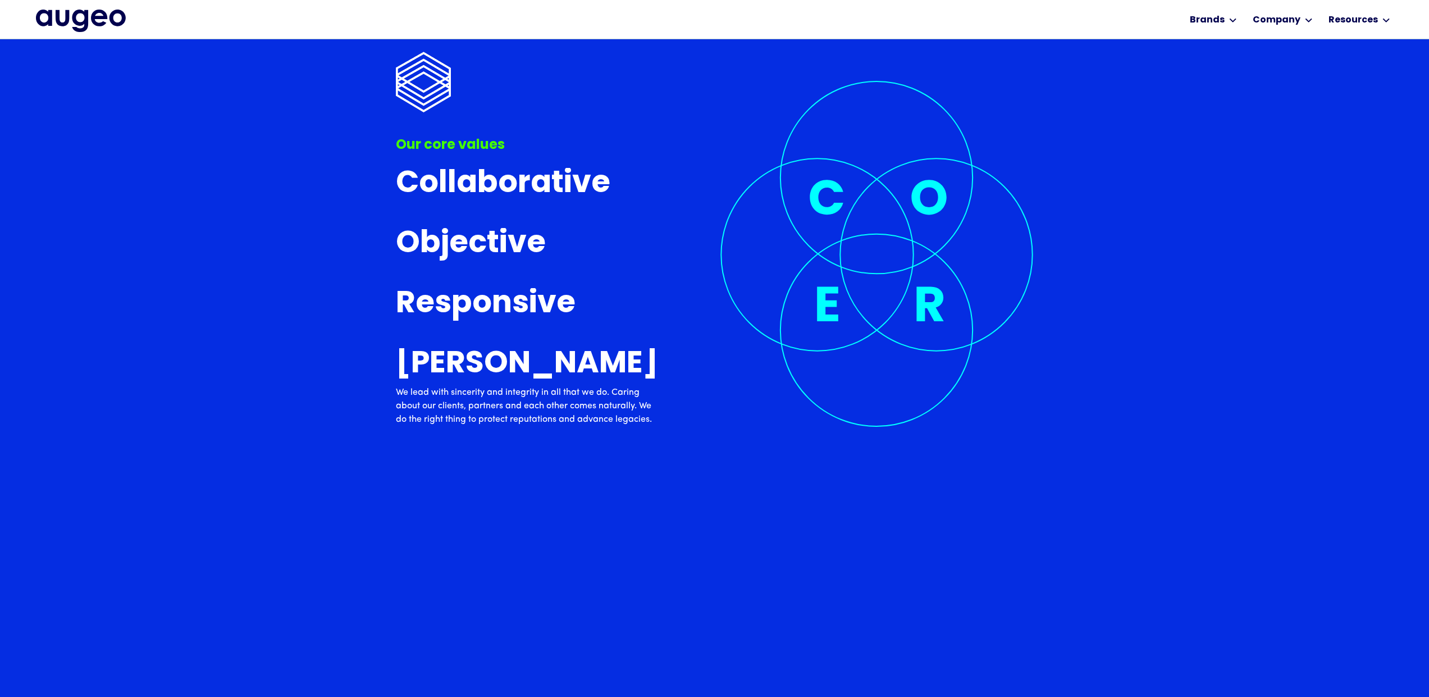
click at [668, 418] on div "Our core values Collaborative To us, collaboration isn’t just about coming toge…" at bounding box center [715, 217] width 638 height 435
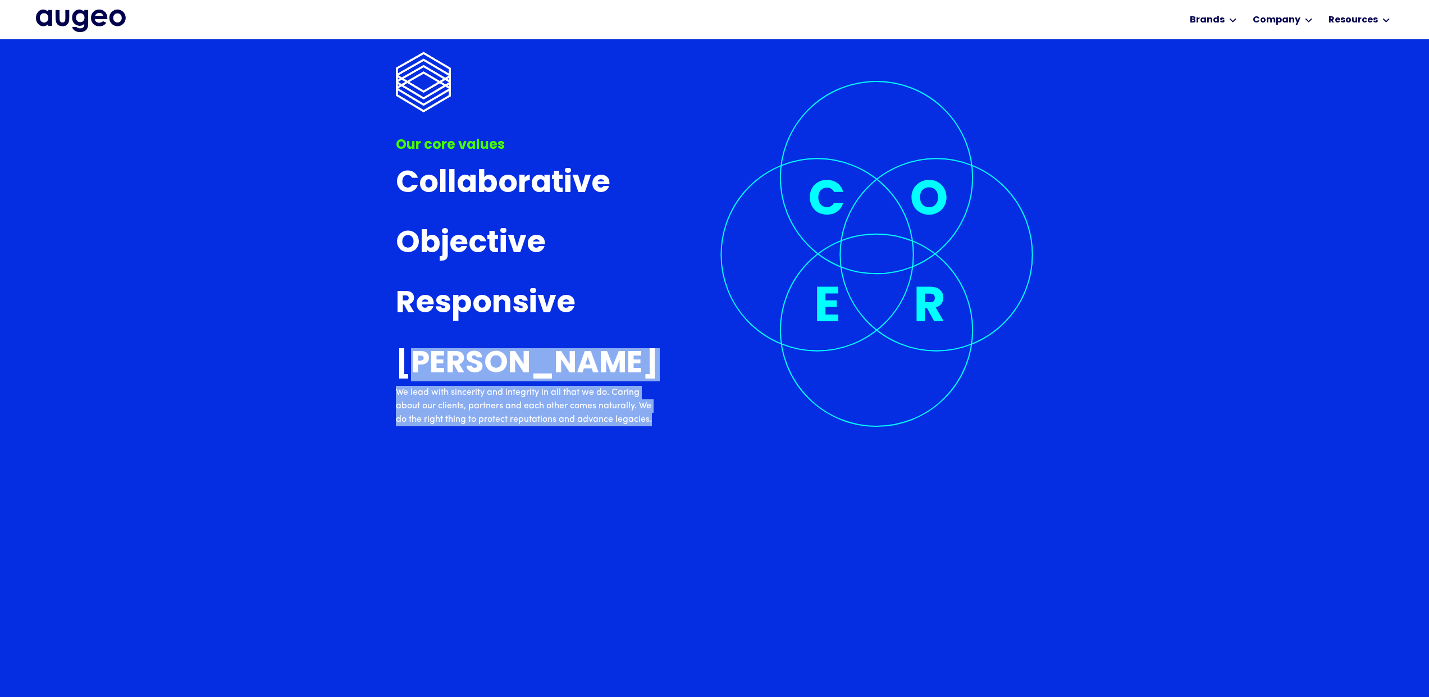
scroll to position [5041, 0]
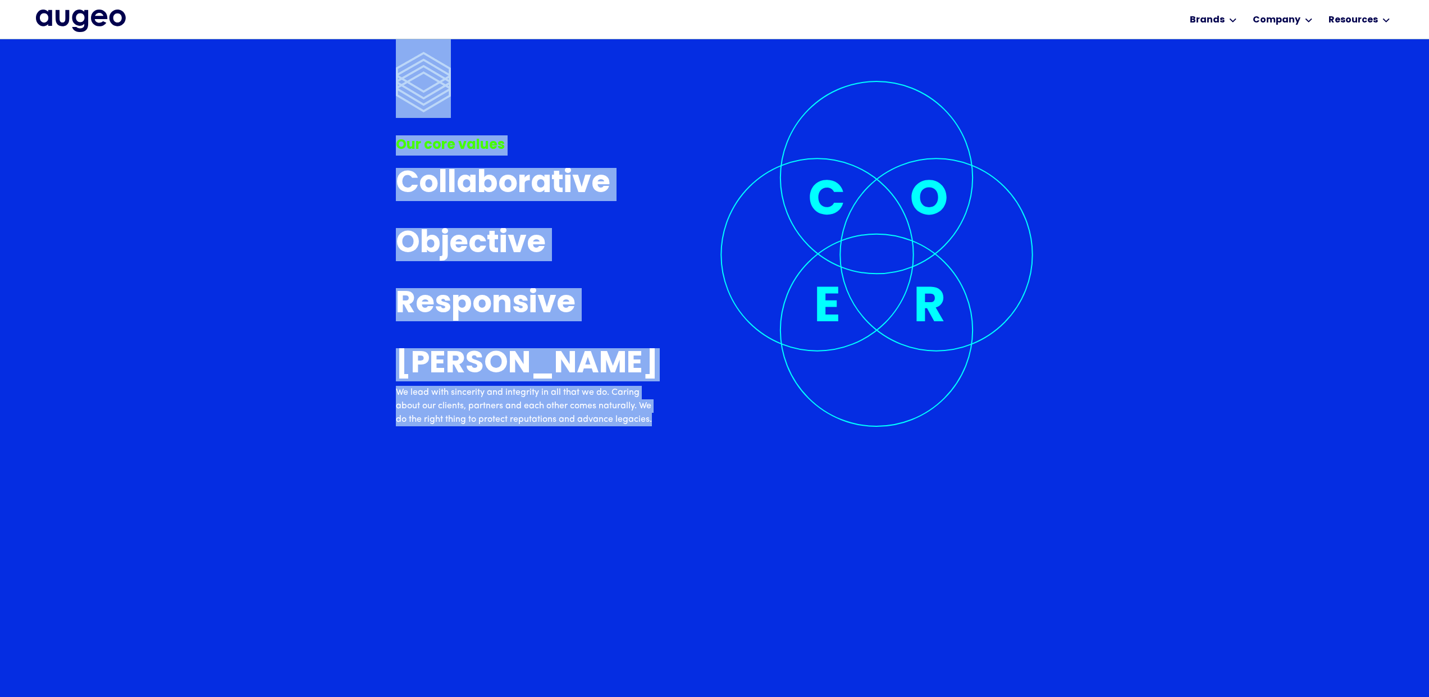
drag, startPoint x: 550, startPoint y: 402, endPoint x: 388, endPoint y: 370, distance: 164.9
click at [673, 424] on div "Our core values Collaborative To us, collaboration isn’t just about coming toge…" at bounding box center [715, 217] width 638 height 435
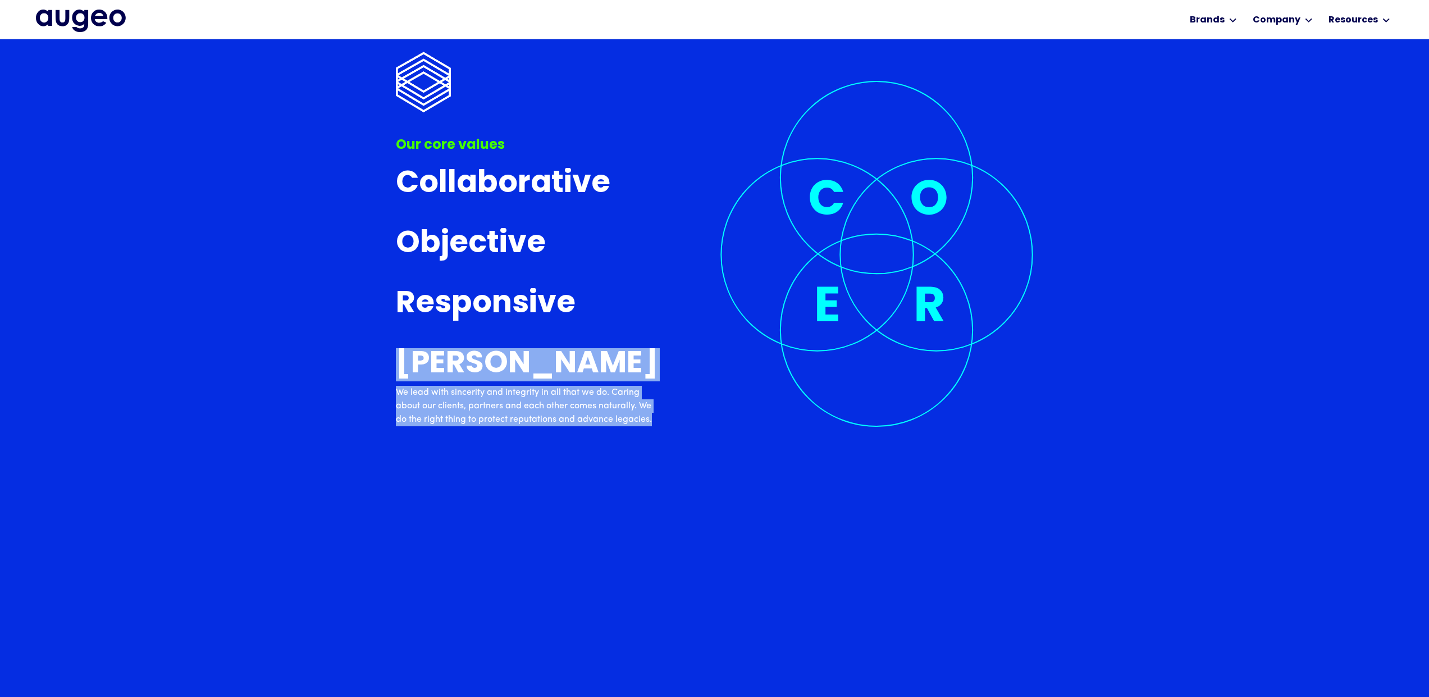
drag, startPoint x: 610, startPoint y: 413, endPoint x: 404, endPoint y: 370, distance: 210.6
click at [404, 370] on div "Our core values Collaborative To us, collaboration isn’t just about coming toge…" at bounding box center [715, 217] width 638 height 435
copy link "[PERSON_NAME] We lead with sincerity and integrity in all that we do. Caring ab…"
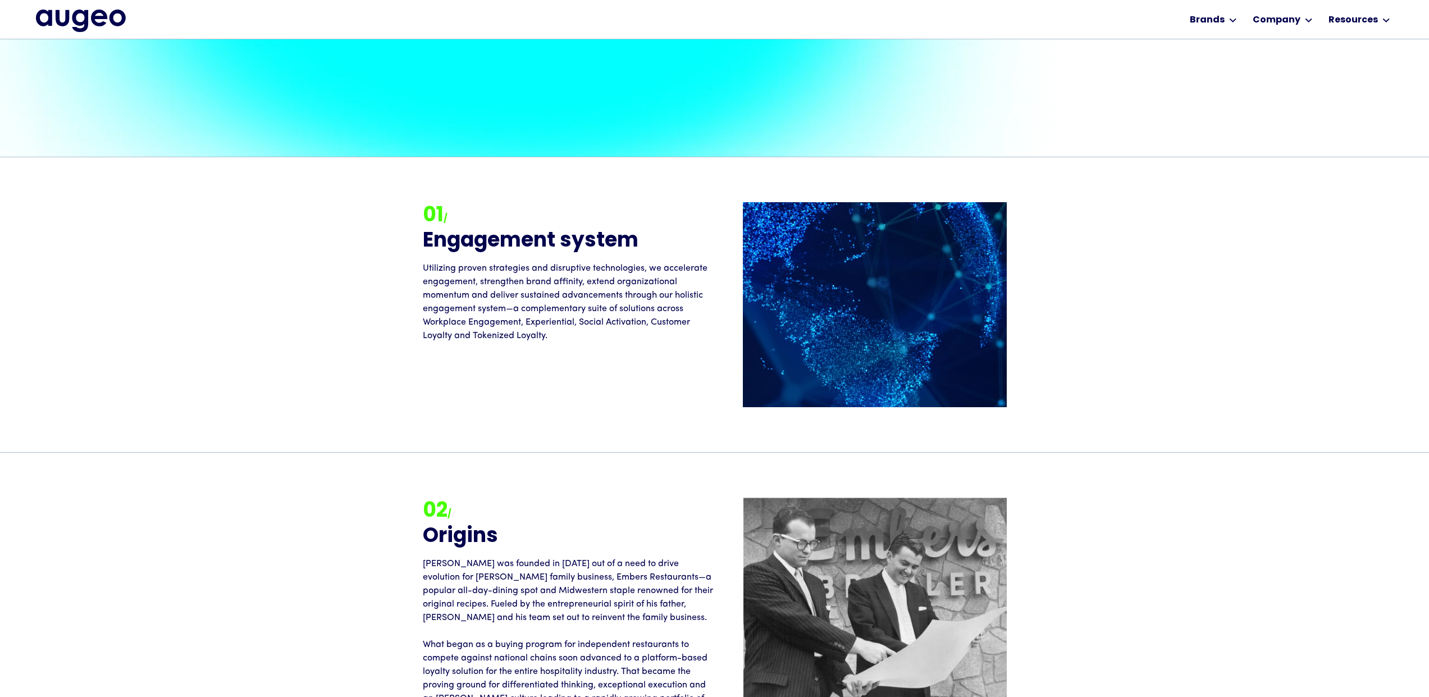
scroll to position [1240, 0]
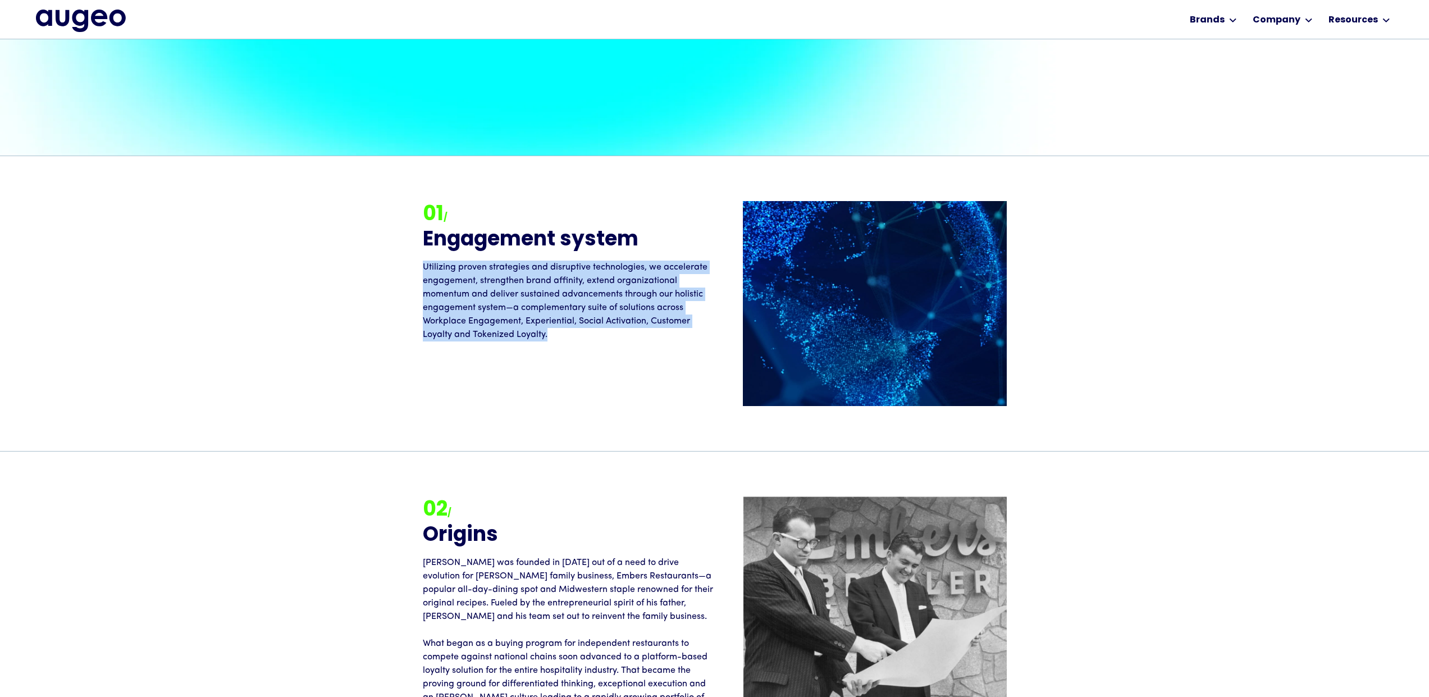
drag, startPoint x: 553, startPoint y: 341, endPoint x: 385, endPoint y: 269, distance: 183.2
click at [385, 269] on div "01 / Engagement system Utilizing proven strategies and disruptive technologies,…" at bounding box center [714, 303] width 1429 height 295
copy p "Utilizing proven strategies and disruptive technologies, we accelerate engageme…"
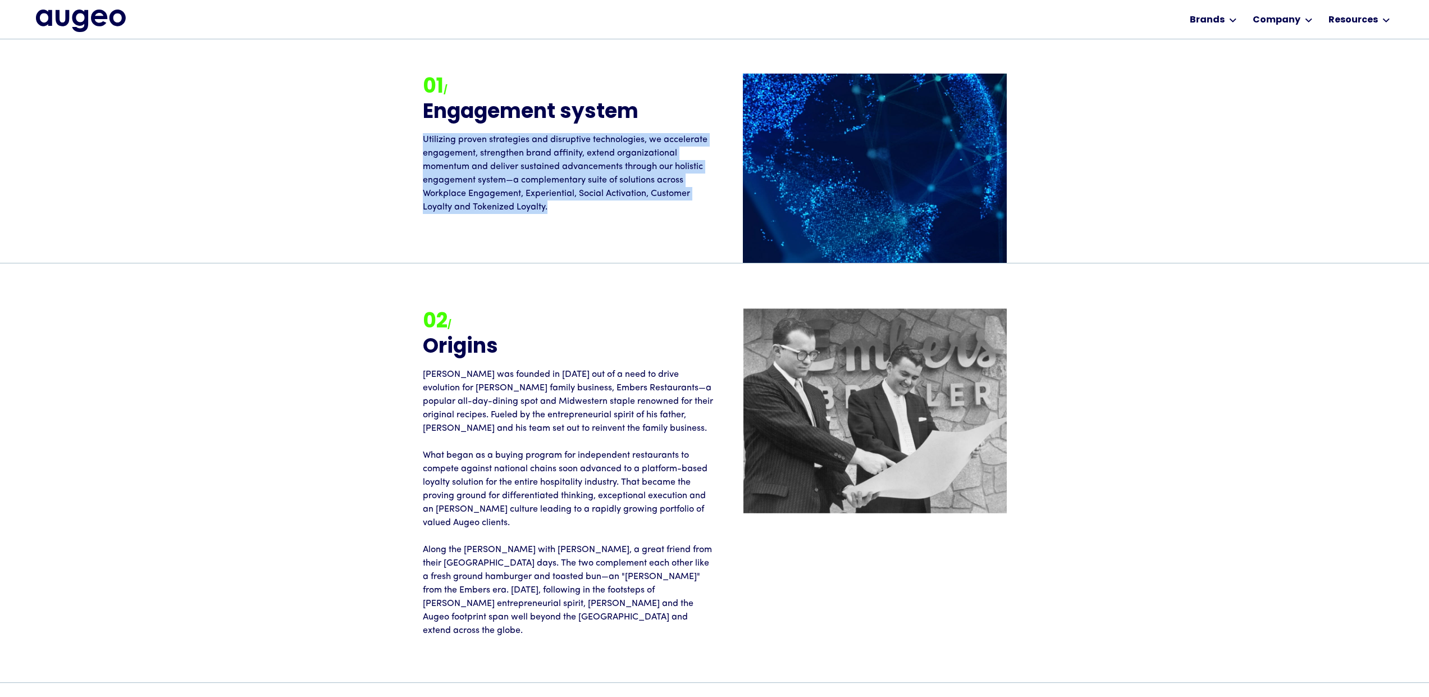
scroll to position [1429, 0]
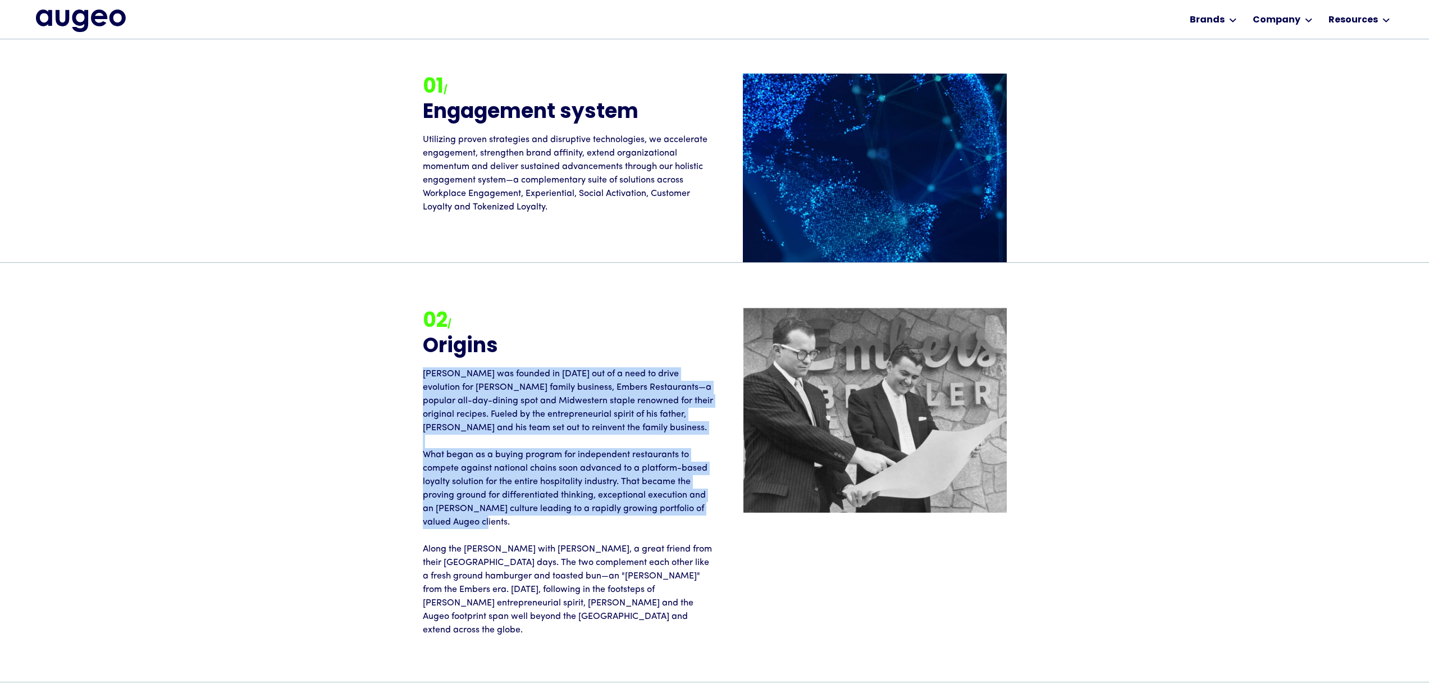
drag, startPoint x: 421, startPoint y: 373, endPoint x: 622, endPoint y: 523, distance: 251.1
click at [622, 523] on div "02 / Origins Augeo was founded in [DATE] out of a need to drive evolution for […" at bounding box center [714, 472] width 657 height 329
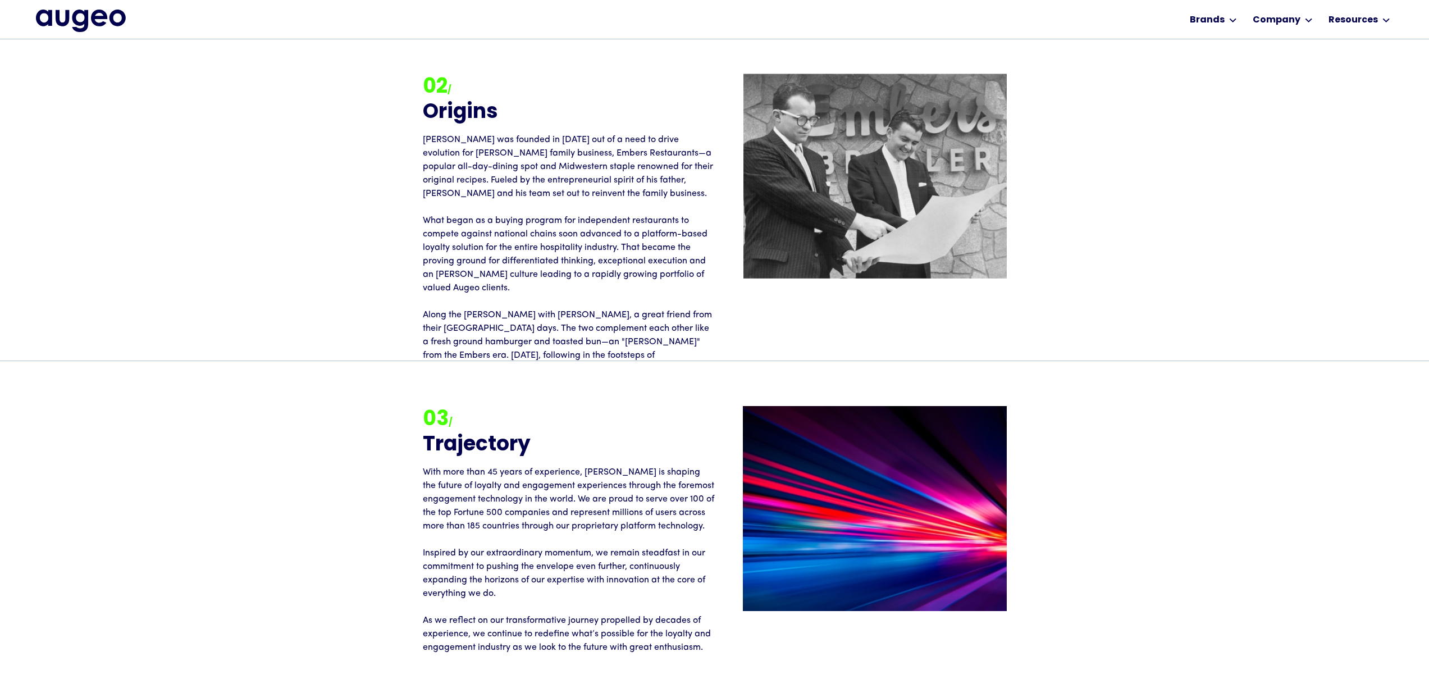
click at [532, 313] on p "[PERSON_NAME] was founded in [DATE] out of a need to drive evolution for [PERSO…" at bounding box center [569, 268] width 292 height 270
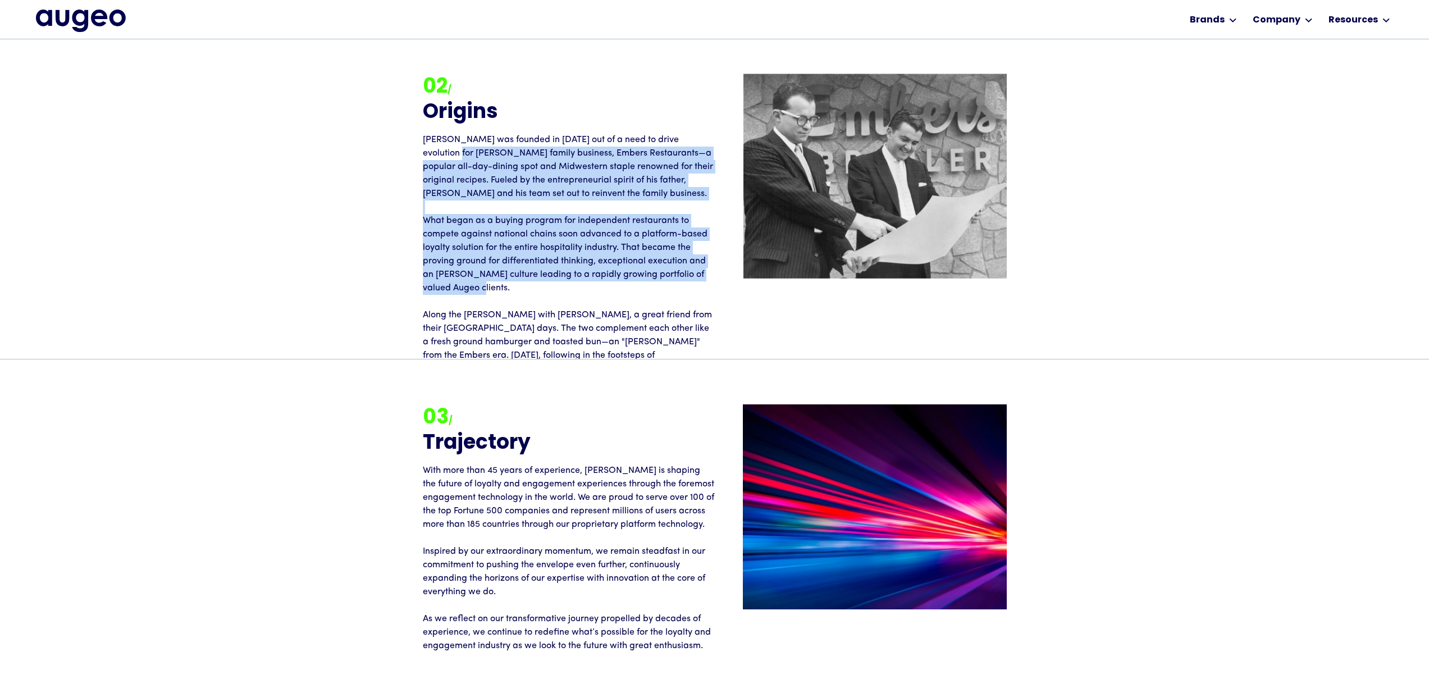
scroll to position [1752, 0]
drag, startPoint x: 478, startPoint y: 289, endPoint x: 398, endPoint y: 140, distance: 168.3
click at [398, 140] on div "02 / Origins Augeo was founded in [DATE] out of a need to drive evolution for […" at bounding box center [714, 238] width 657 height 329
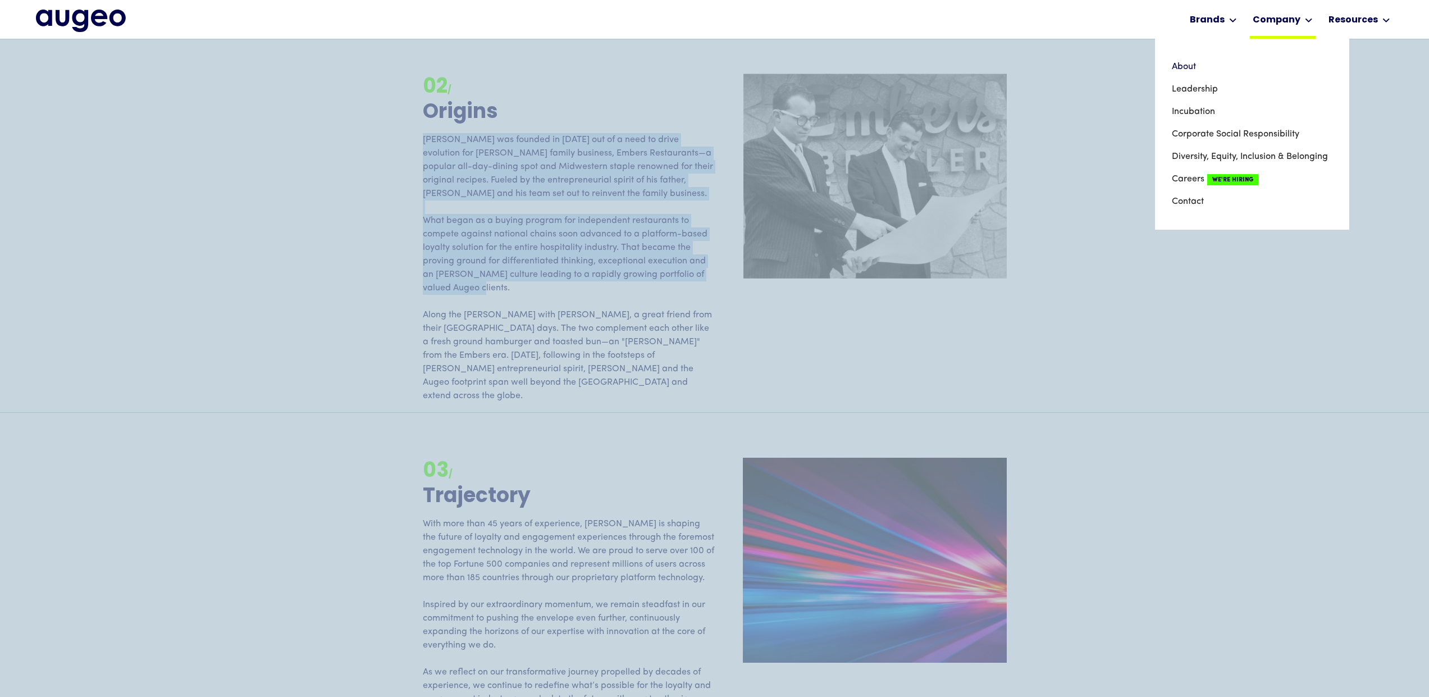
scroll to position [1698, 0]
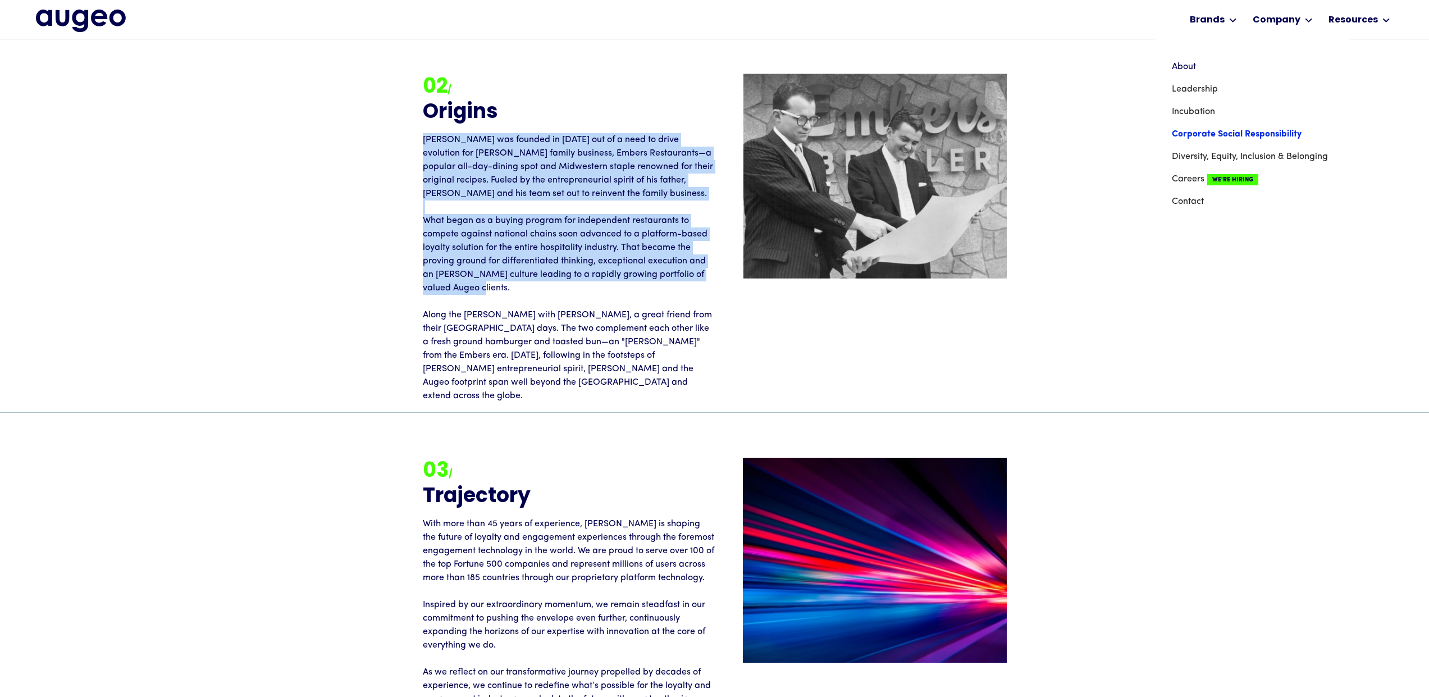
click at [1273, 134] on link "Corporate Social Responsibility" at bounding box center [1252, 134] width 161 height 22
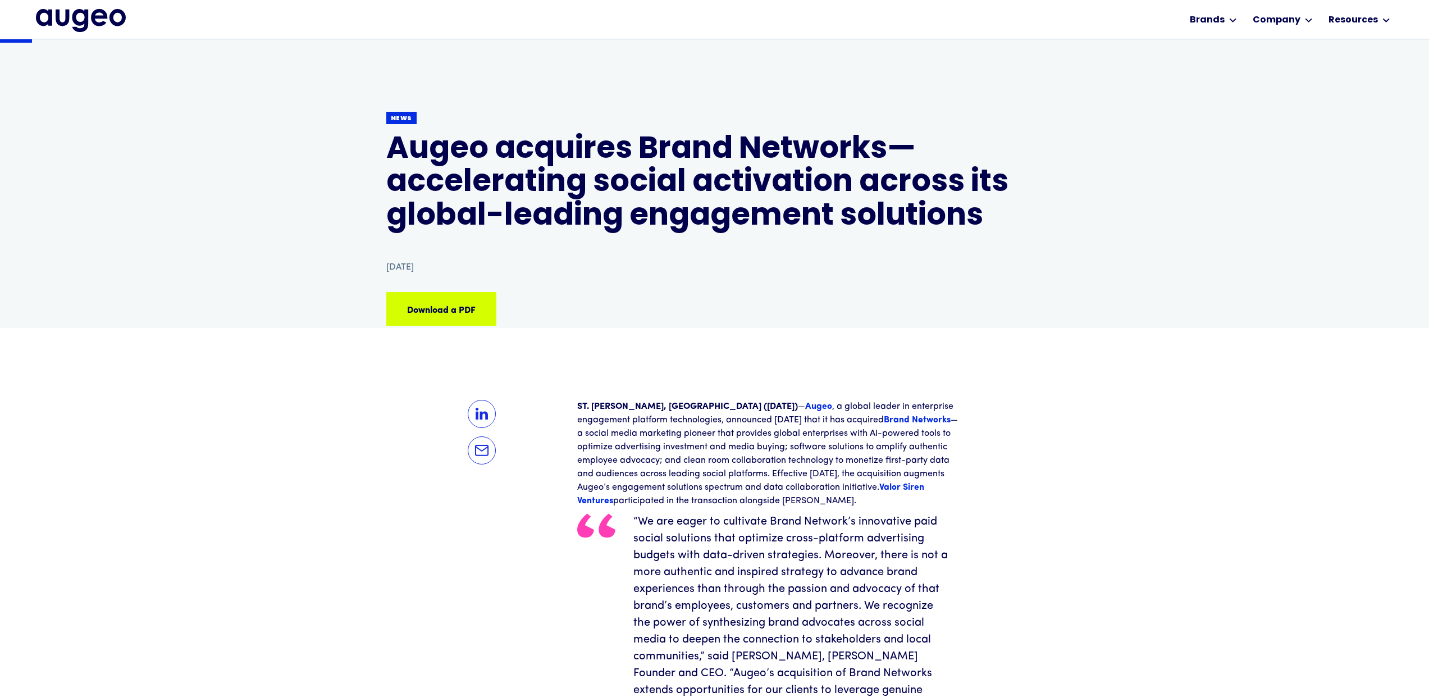
scroll to position [54, 0]
drag, startPoint x: 407, startPoint y: 142, endPoint x: 889, endPoint y: 145, distance: 482.4
click at [889, 145] on div "Back News Augeo acquires Brand Networks—accelerating social activation across i…" at bounding box center [714, 207] width 1429 height 336
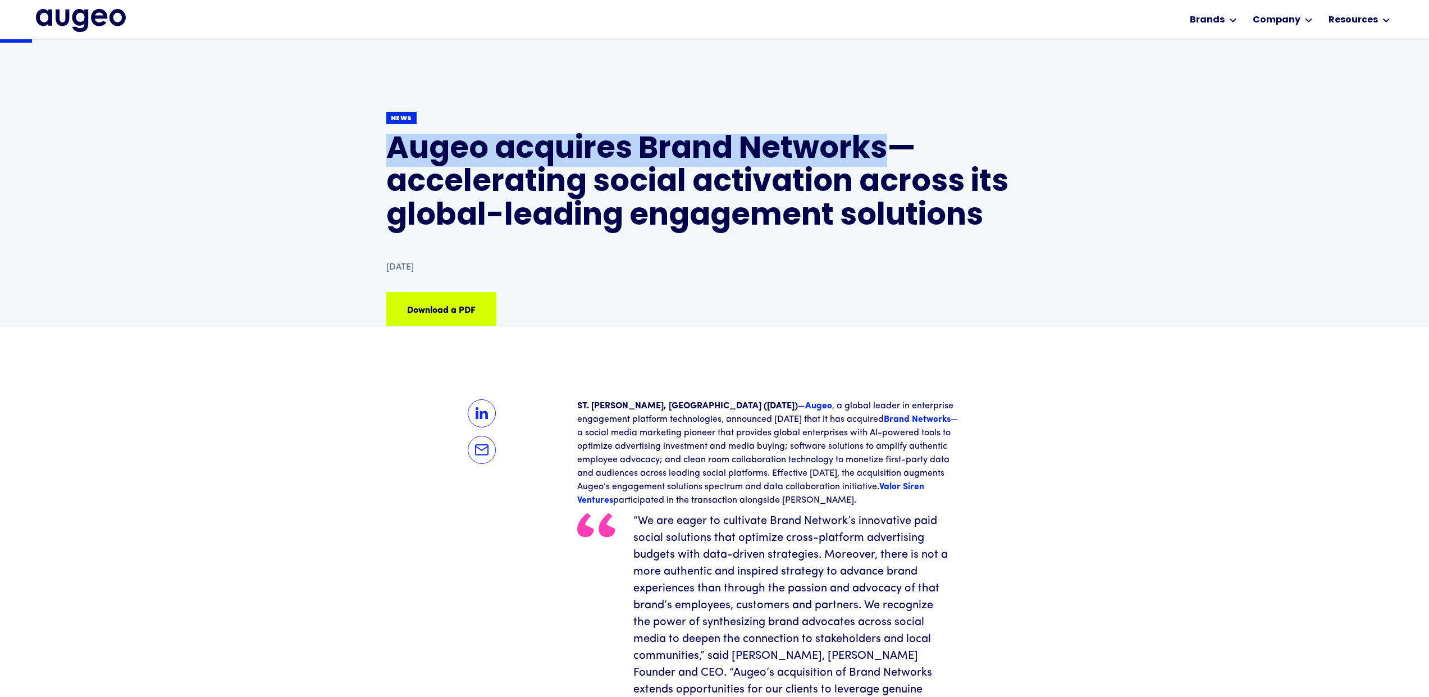
drag, startPoint x: 892, startPoint y: 149, endPoint x: 382, endPoint y: 142, distance: 510.0
click at [382, 142] on div "Back News Augeo acquires Brand Networks—accelerating social activation across i…" at bounding box center [714, 207] width 1429 height 336
copy h1 "Augeo acquires Brand Networks"
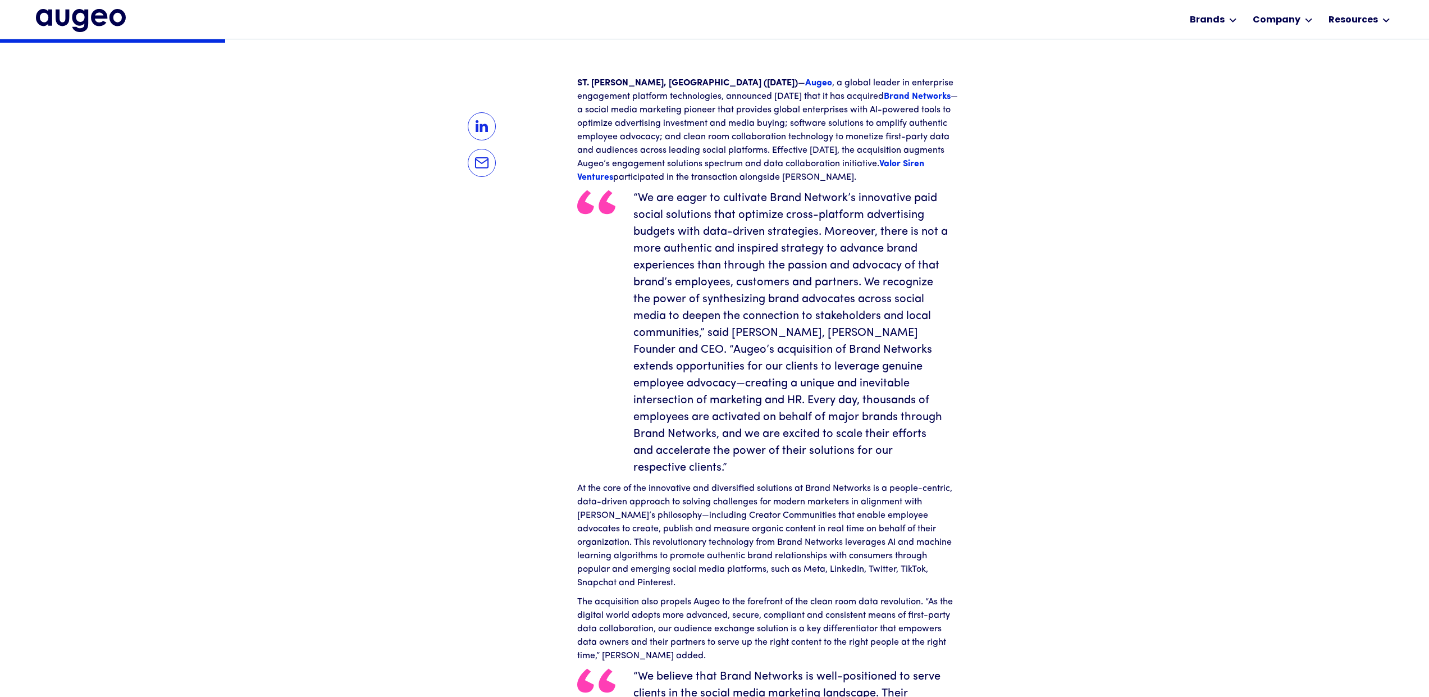
scroll to position [377, 0]
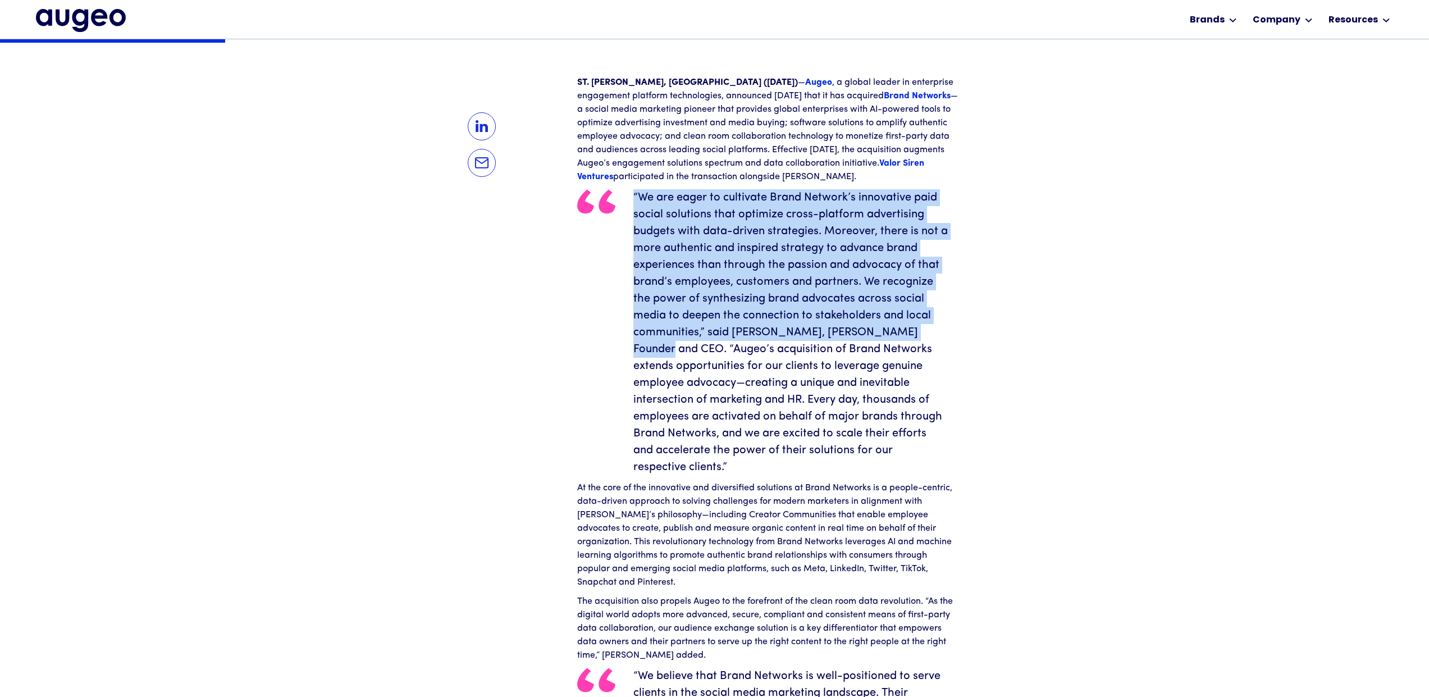
drag, startPoint x: 874, startPoint y: 321, endPoint x: 625, endPoint y: 199, distance: 277.3
click at [625, 199] on blockquote "“We are eager to cultivate Brand Network’s innovative paid social solutions tha…" at bounding box center [768, 332] width 382 height 286
copy blockquote "“We are eager to cultivate Brand Network’s innovative paid social solutions tha…"
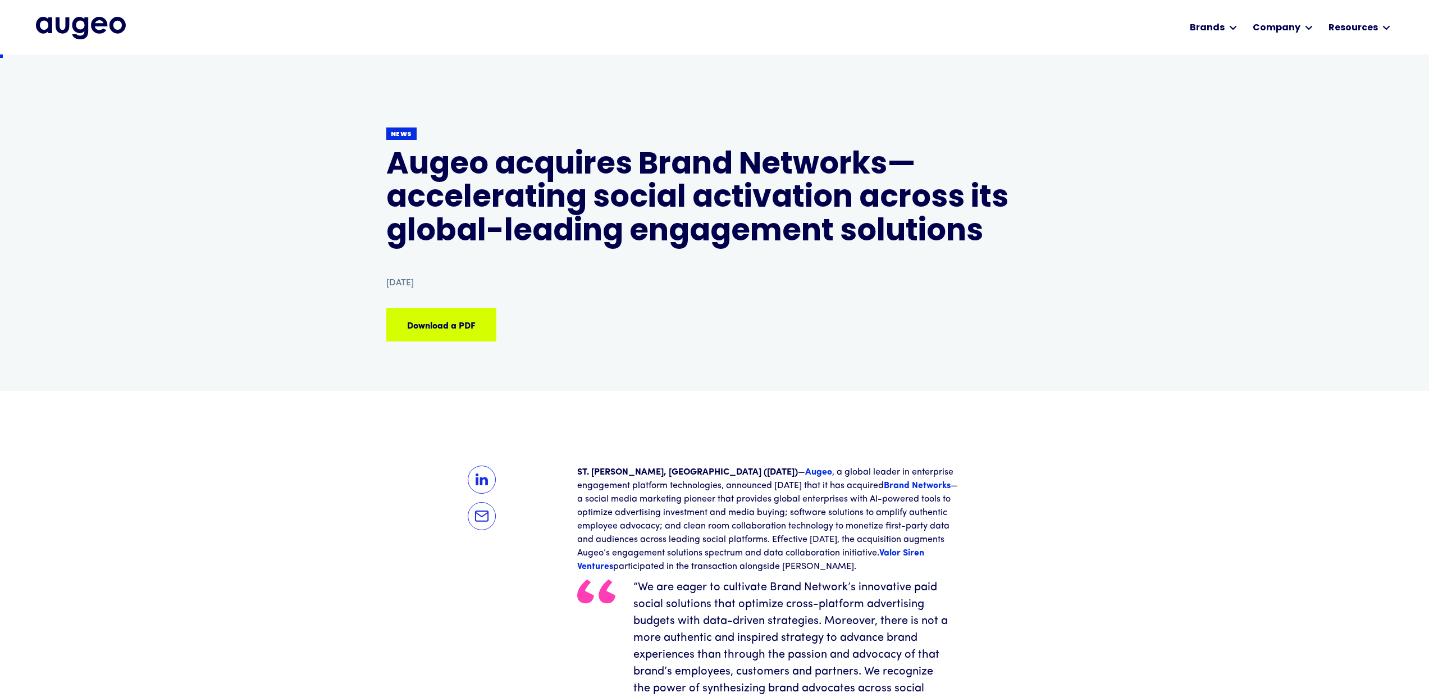
click at [507, 149] on h1 "Augeo acquires Brand Networks—accelerating social activation across its global-…" at bounding box center [714, 199] width 657 height 100
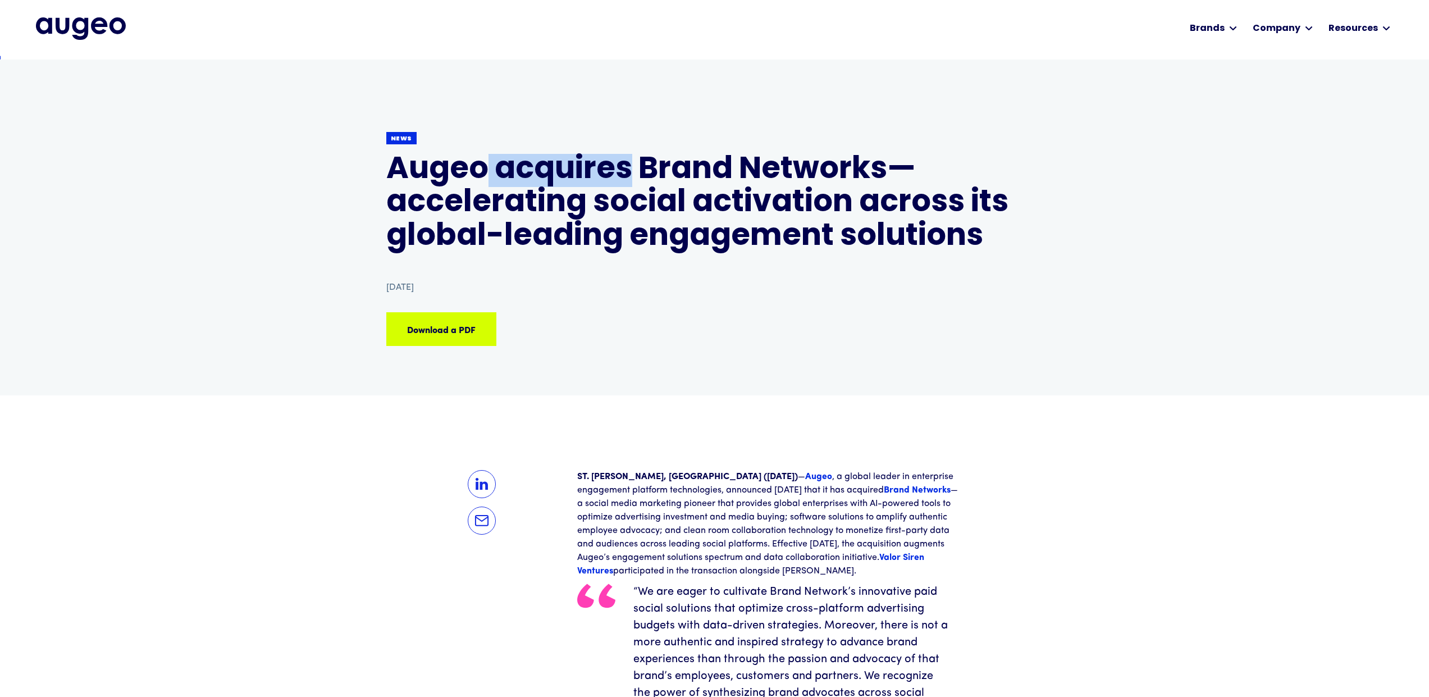
scroll to position [0, 0]
drag, startPoint x: 486, startPoint y: 170, endPoint x: 626, endPoint y: 174, distance: 139.9
click at [626, 174] on h1 "Augeo acquires Brand Networks—accelerating social activation across its global-…" at bounding box center [714, 204] width 657 height 100
copy h1 "acquires"
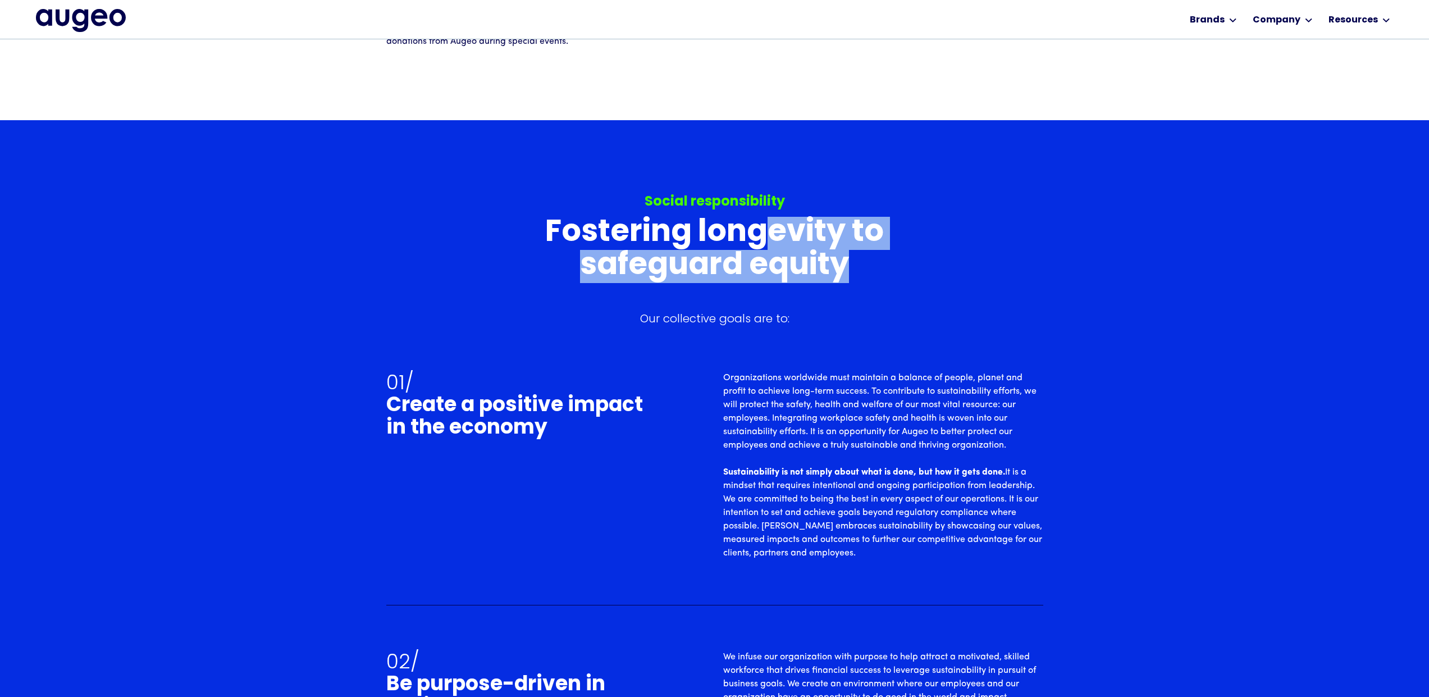
scroll to position [3390, 0]
drag, startPoint x: 731, startPoint y: 251, endPoint x: 520, endPoint y: 210, distance: 214.5
click at [520, 210] on div "Social responsibility Fostering longevity to safeguard equity Our collective go…" at bounding box center [714, 259] width 657 height 134
copy h3 "Fostering longevity to safeguard equity"
